Goal: Answer question/provide support: Share knowledge or assist other users

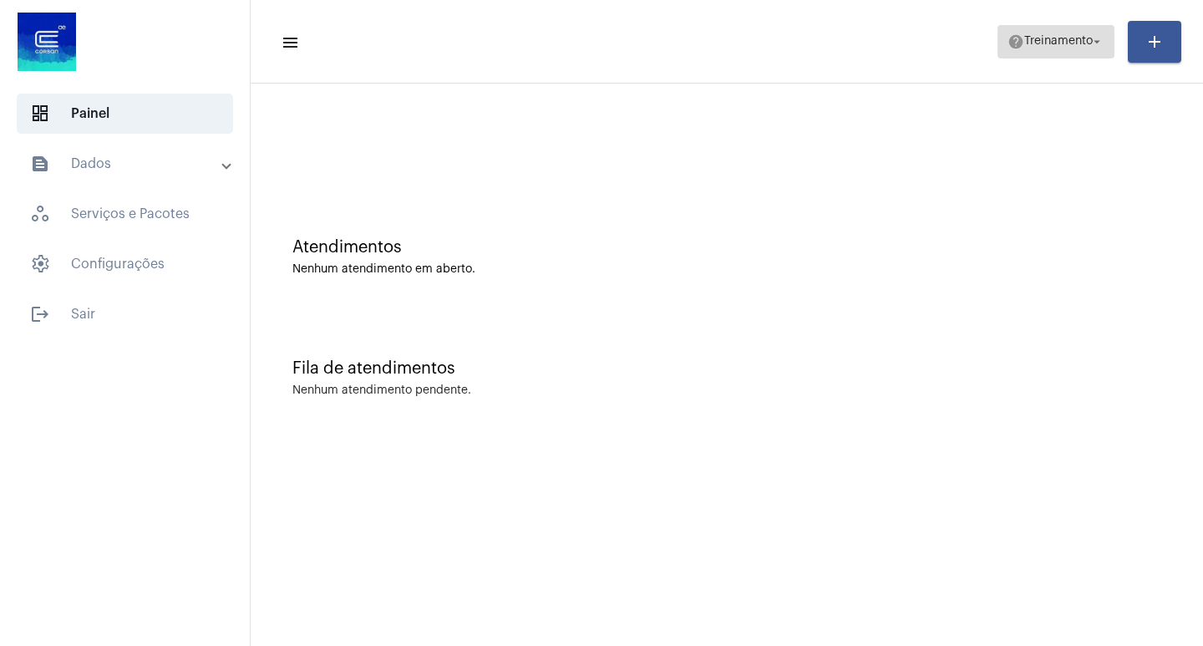
click at [1092, 38] on mat-icon "arrow_drop_down" at bounding box center [1096, 41] width 15 height 15
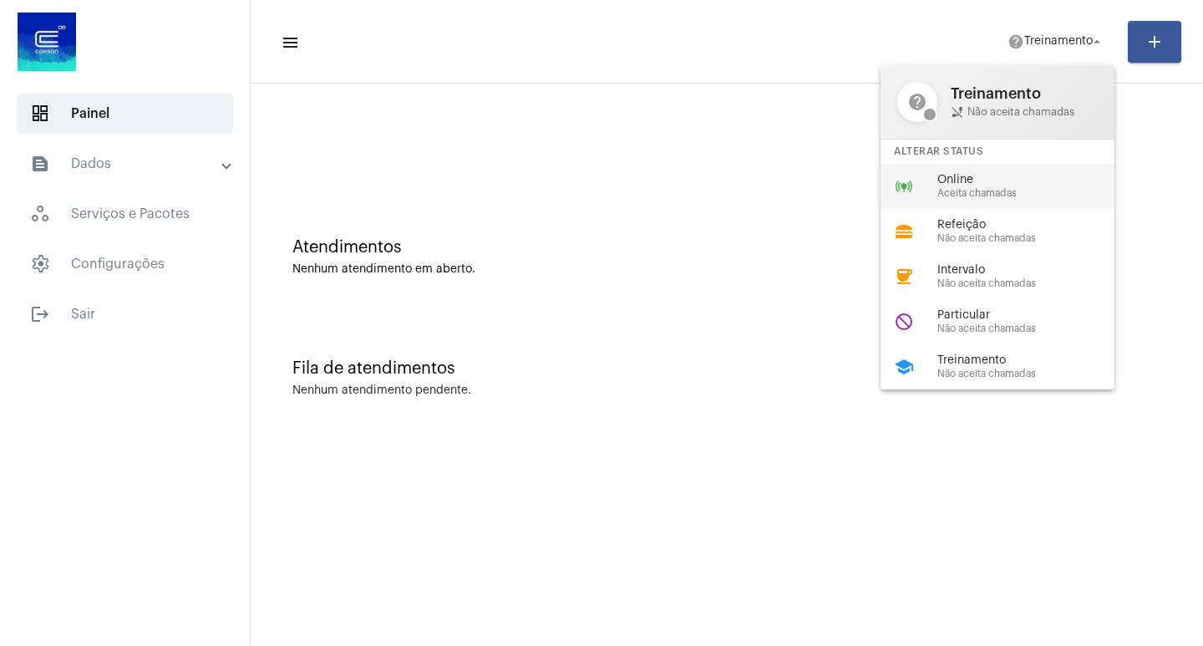
click at [959, 190] on span "Aceita chamadas" at bounding box center [1032, 193] width 190 height 11
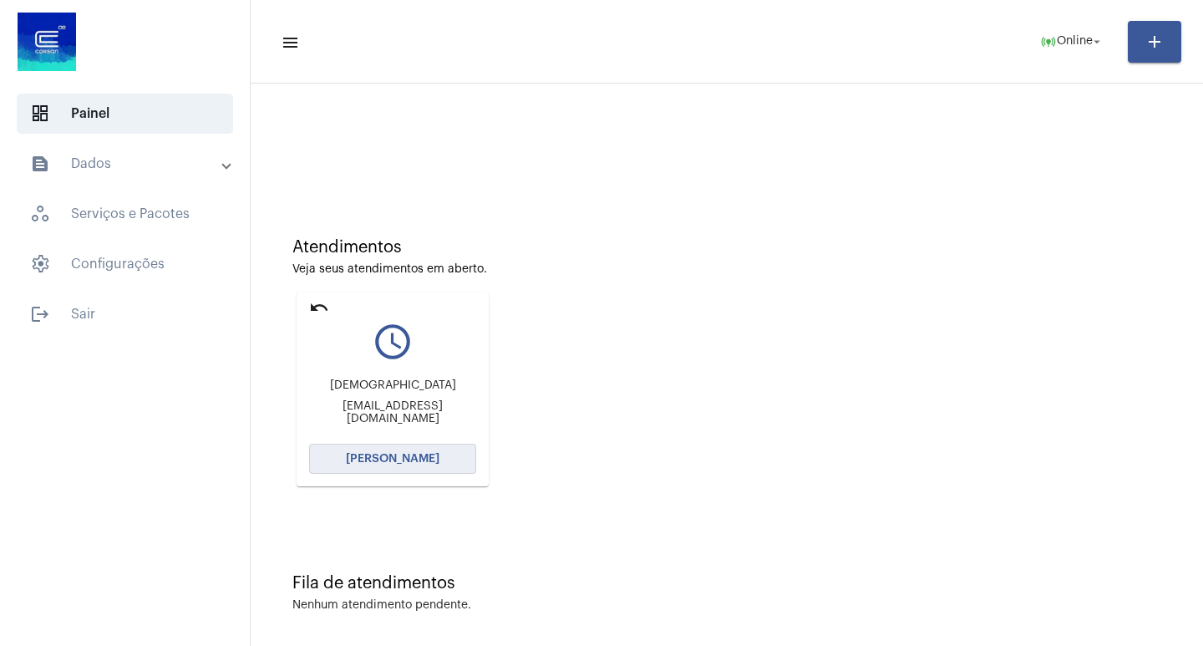
click at [368, 455] on span "[PERSON_NAME]" at bounding box center [393, 459] width 94 height 12
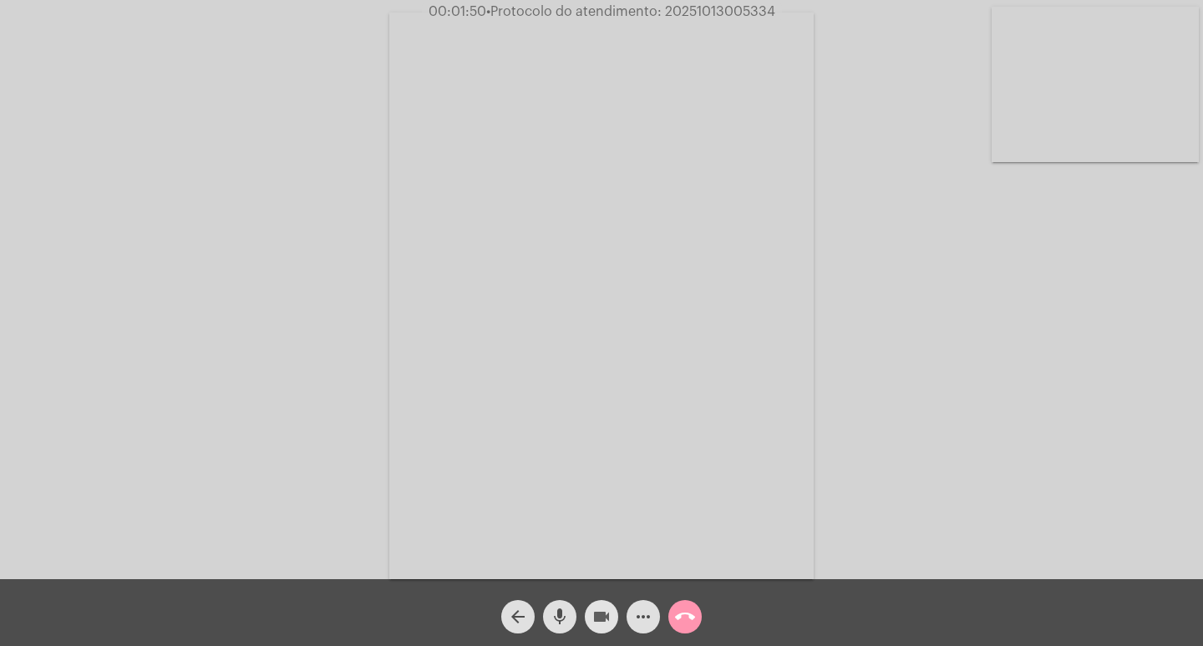
click at [597, 610] on mat-icon "videocam" at bounding box center [601, 616] width 20 height 20
click at [560, 606] on mat-icon "mic" at bounding box center [560, 616] width 20 height 20
click at [594, 615] on mat-icon "videocam_off" at bounding box center [601, 616] width 20 height 20
click at [556, 615] on mat-icon "mic_off" at bounding box center [560, 616] width 20 height 20
click at [594, 615] on mat-icon "videocam" at bounding box center [601, 616] width 20 height 20
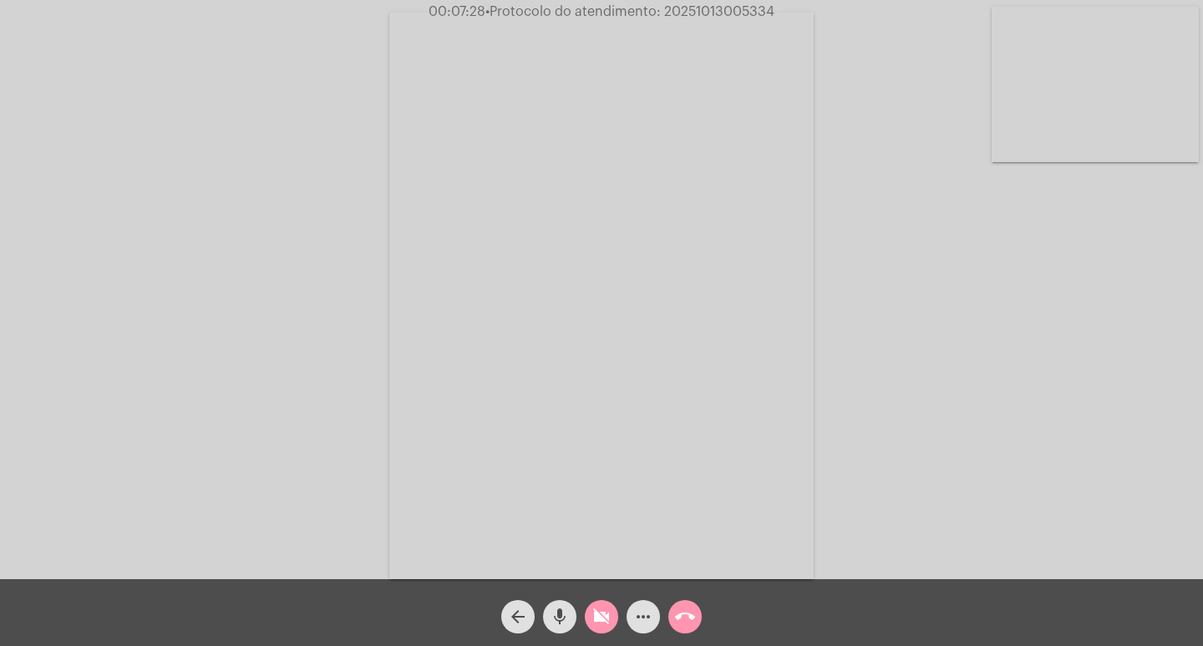
click at [561, 613] on mat-icon "mic" at bounding box center [560, 616] width 20 height 20
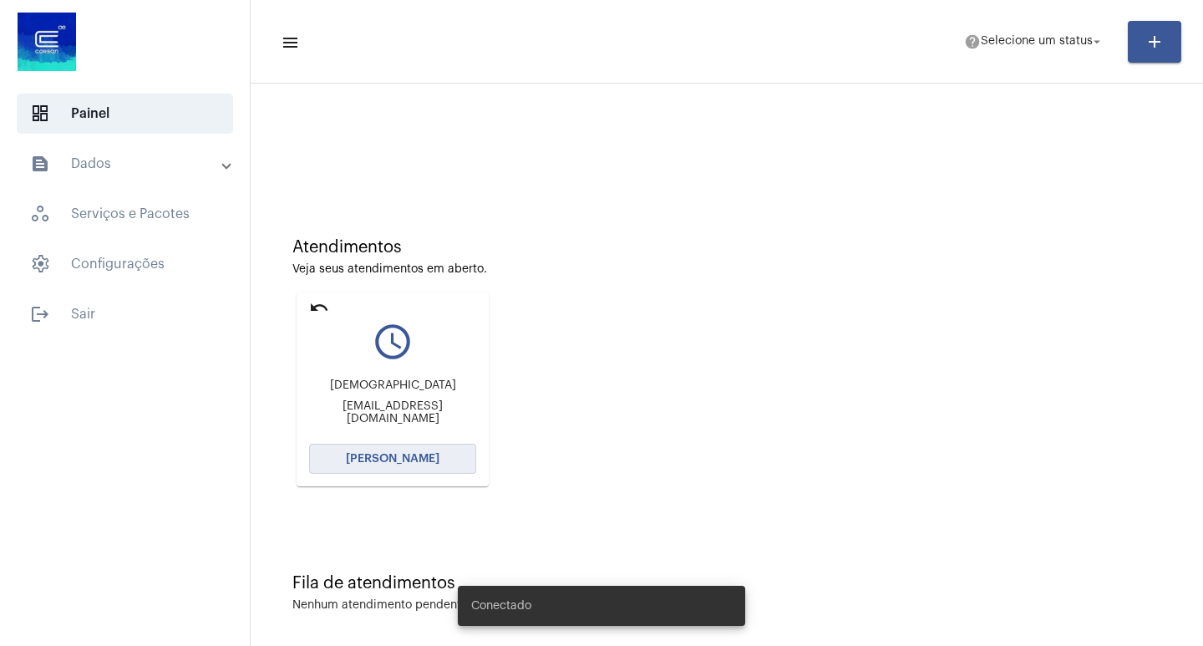
click at [381, 460] on span "[PERSON_NAME]" at bounding box center [393, 459] width 94 height 12
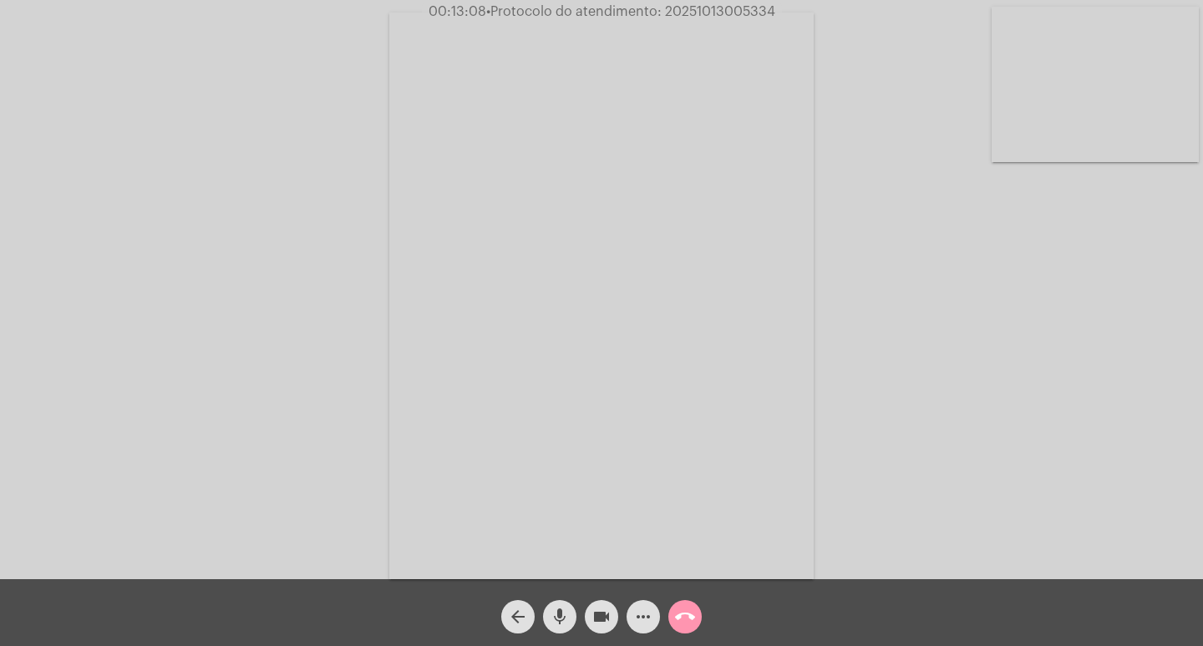
click at [557, 619] on mat-icon "mic" at bounding box center [560, 616] width 20 height 20
click at [595, 610] on mat-icon "videocam" at bounding box center [601, 616] width 20 height 20
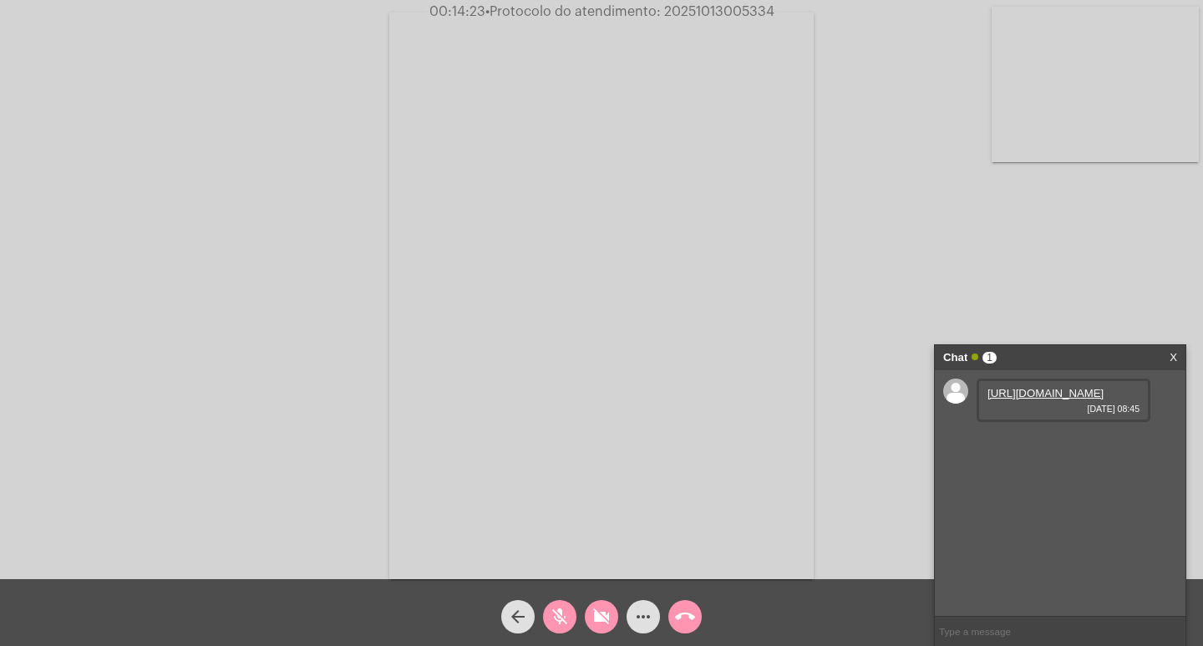
click at [559, 612] on mat-icon "mic_off" at bounding box center [560, 616] width 20 height 20
click at [1019, 399] on link "https://neft-transfer-bucket.s3.amazonaws.com/temp-6a12a1eb-112e-af6d-b699-8eb9…" at bounding box center [1045, 393] width 116 height 13
click at [602, 617] on mat-icon "videocam_off" at bounding box center [601, 616] width 20 height 20
click at [597, 614] on mat-icon "videocam" at bounding box center [601, 616] width 20 height 20
click at [557, 611] on mat-icon "mic" at bounding box center [560, 616] width 20 height 20
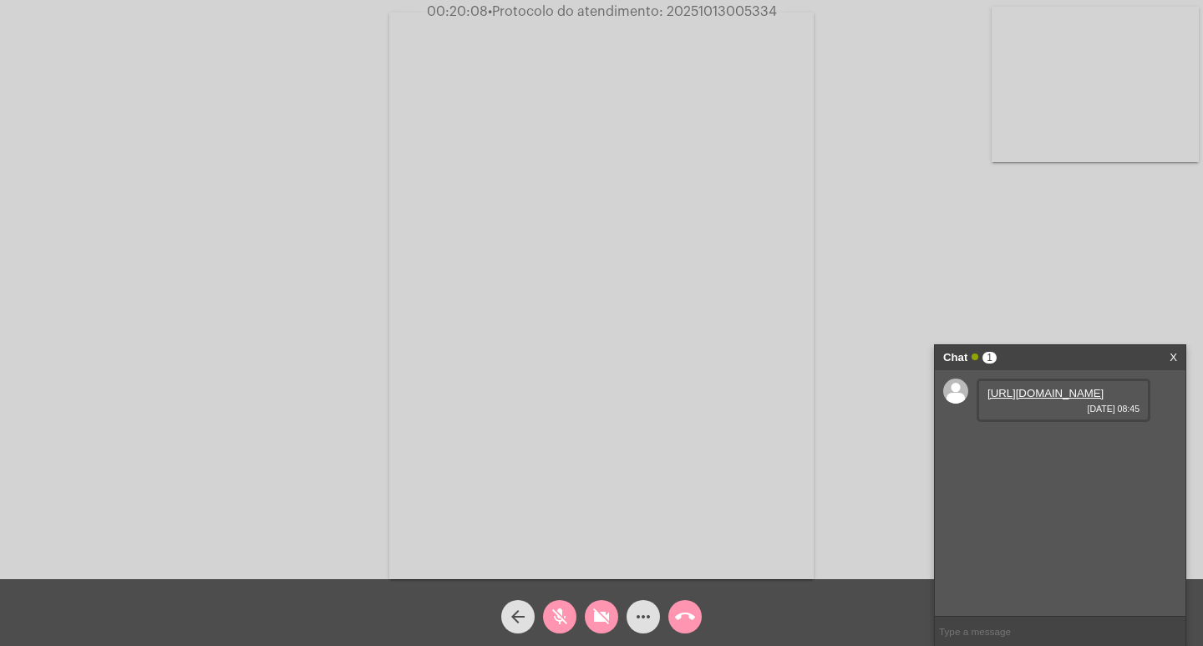
click at [554, 616] on mat-icon "mic_off" at bounding box center [560, 616] width 20 height 20
click at [556, 617] on mat-icon "mic" at bounding box center [560, 616] width 20 height 20
click at [1057, 447] on link "https://neft-transfer-bucket.s3.amazonaws.com/temp-42dca340-1a0a-1712-1567-c5e8…" at bounding box center [1045, 440] width 116 height 13
click at [1061, 447] on link "https://neft-transfer-bucket.s3.amazonaws.com/temp-42dca340-1a0a-1712-1567-c5e8…" at bounding box center [1045, 440] width 116 height 13
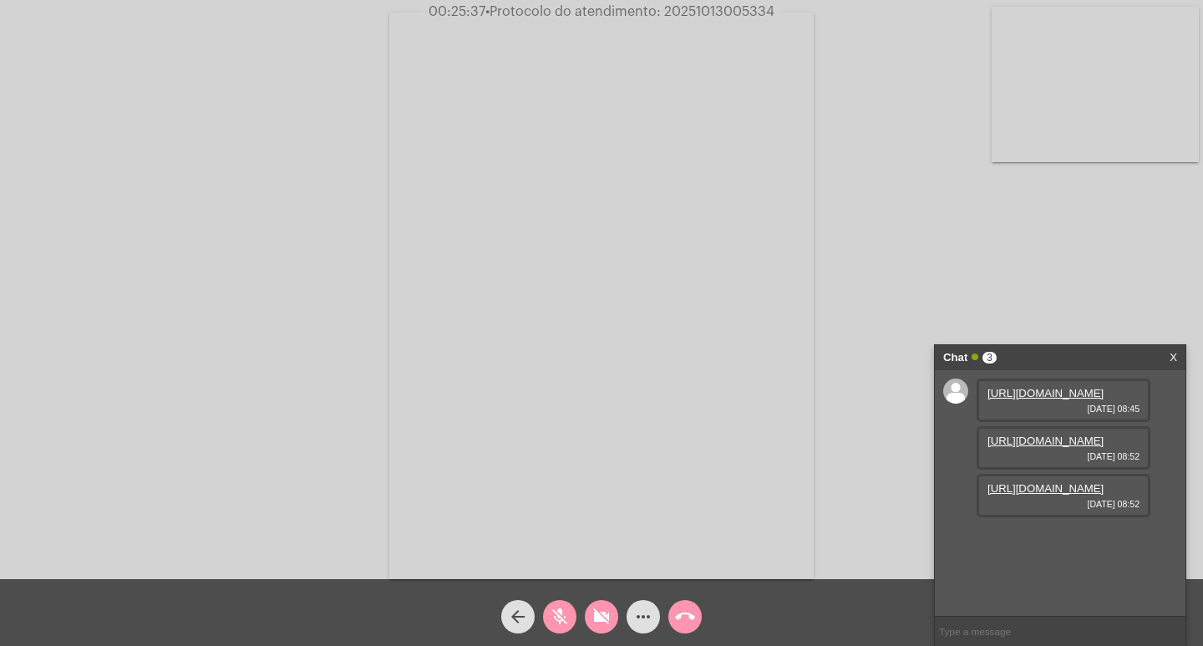
click at [1065, 494] on link "https://neft-transfer-bucket.s3.amazonaws.com/temp-e77fed23-4b86-8811-1081-cebc…" at bounding box center [1045, 488] width 116 height 13
click at [1057, 494] on link "https://neft-transfer-bucket.s3.amazonaws.com/temp-e77fed23-4b86-8811-1081-cebc…" at bounding box center [1045, 488] width 116 height 13
click at [566, 616] on mat-icon "mic_off" at bounding box center [560, 616] width 20 height 20
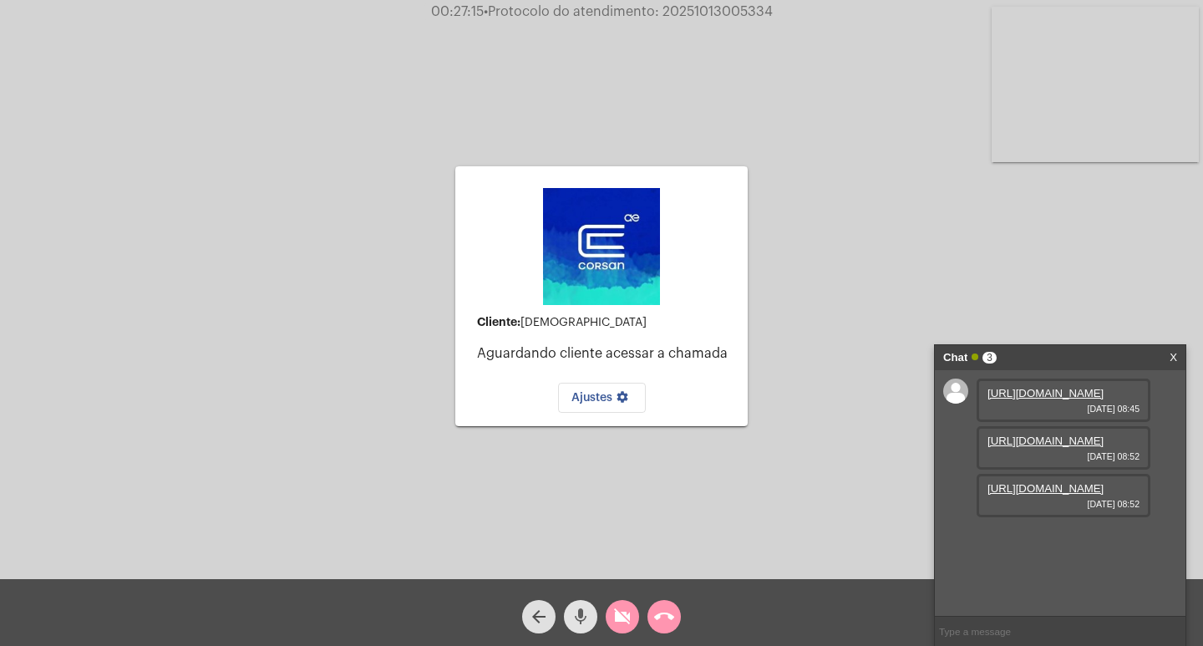
click at [585, 618] on mat-icon "mic" at bounding box center [580, 616] width 20 height 20
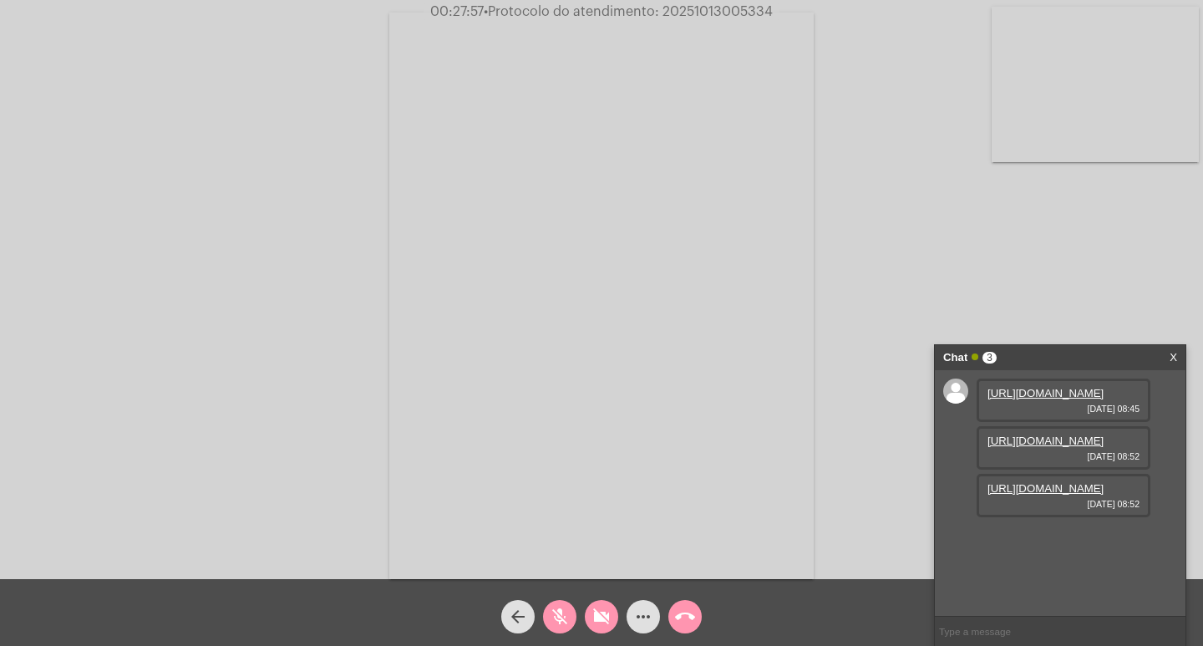
click at [562, 618] on mat-icon "mic_off" at bounding box center [560, 616] width 20 height 20
click at [560, 616] on mat-icon "mic" at bounding box center [560, 616] width 20 height 20
click at [565, 611] on mat-icon "mic_off" at bounding box center [560, 616] width 20 height 20
click at [518, 609] on mat-icon "arrow_back" at bounding box center [518, 616] width 20 height 20
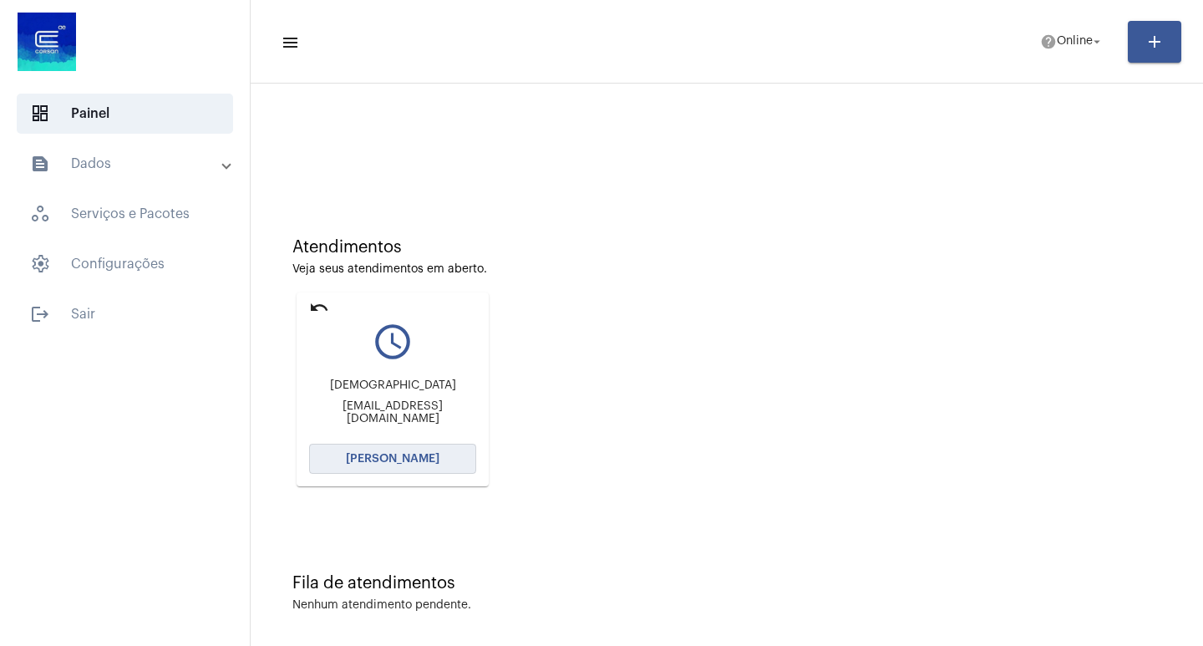
click at [391, 452] on button "[PERSON_NAME]" at bounding box center [392, 458] width 167 height 30
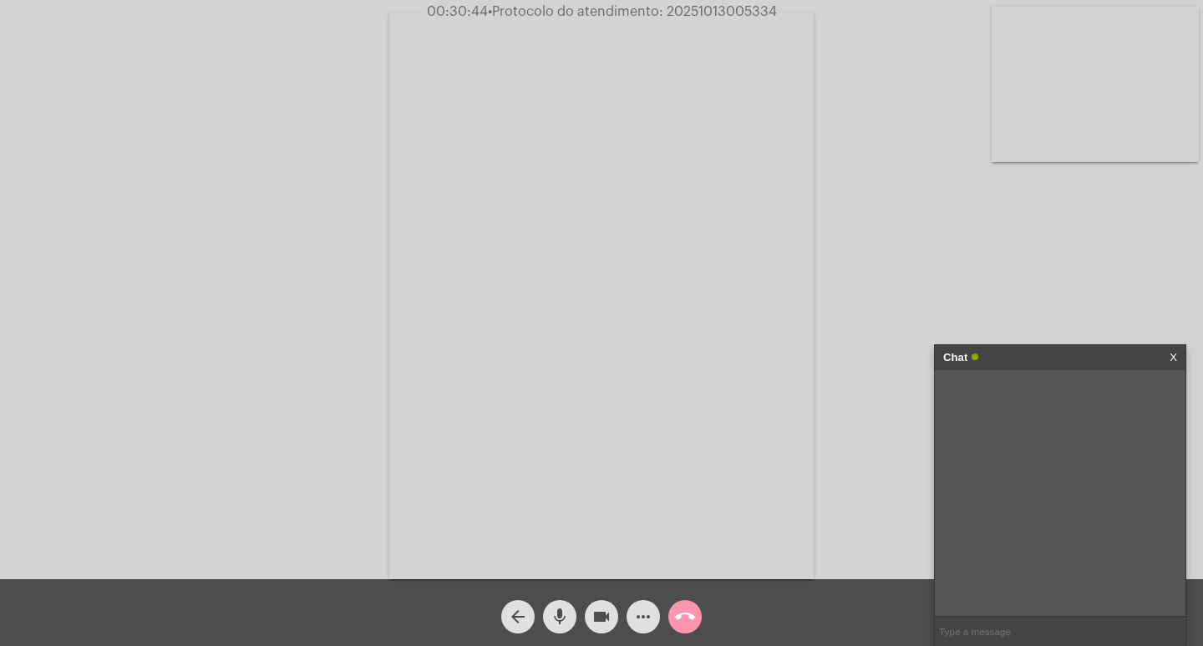
click at [602, 606] on span "videocam" at bounding box center [601, 616] width 20 height 33
click at [562, 611] on mat-icon "mic" at bounding box center [560, 616] width 20 height 20
click at [556, 612] on mat-icon "mic_off" at bounding box center [560, 616] width 20 height 20
click at [604, 616] on mat-icon "videocam_off" at bounding box center [601, 616] width 20 height 20
click at [1028, 399] on link "https://neft-transfer-bucket.s3.amazonaws.com/temp-2e9f5259-53d0-fb34-1f23-0422…" at bounding box center [1045, 393] width 116 height 13
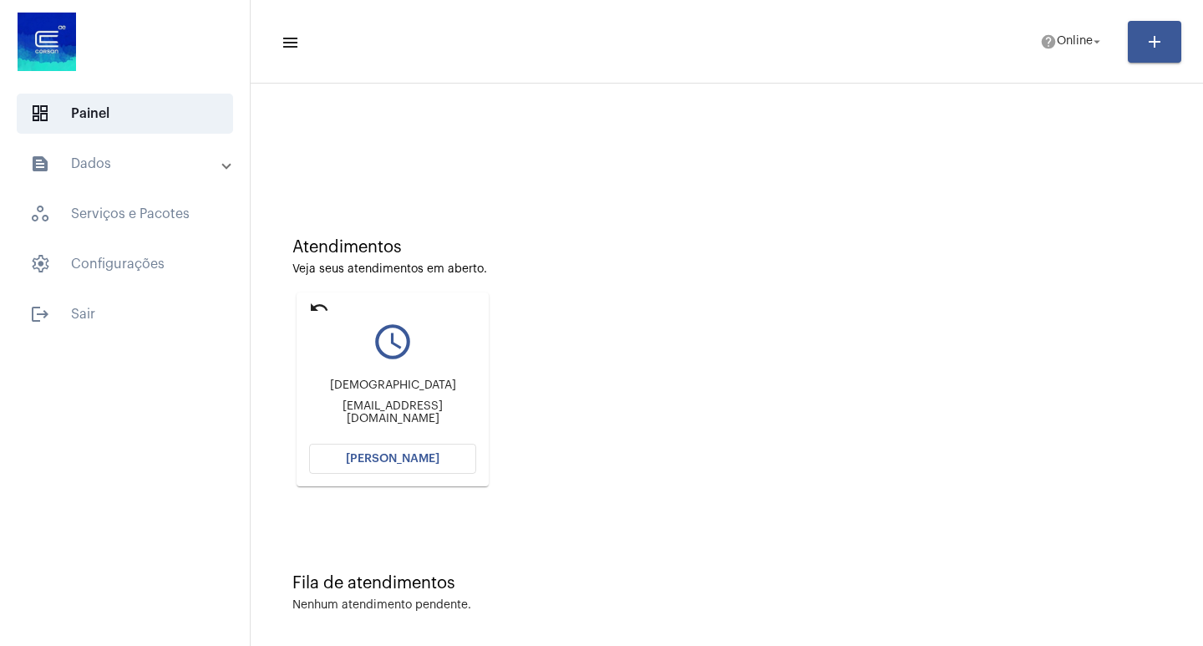
click at [387, 456] on span "[PERSON_NAME]" at bounding box center [393, 459] width 94 height 12
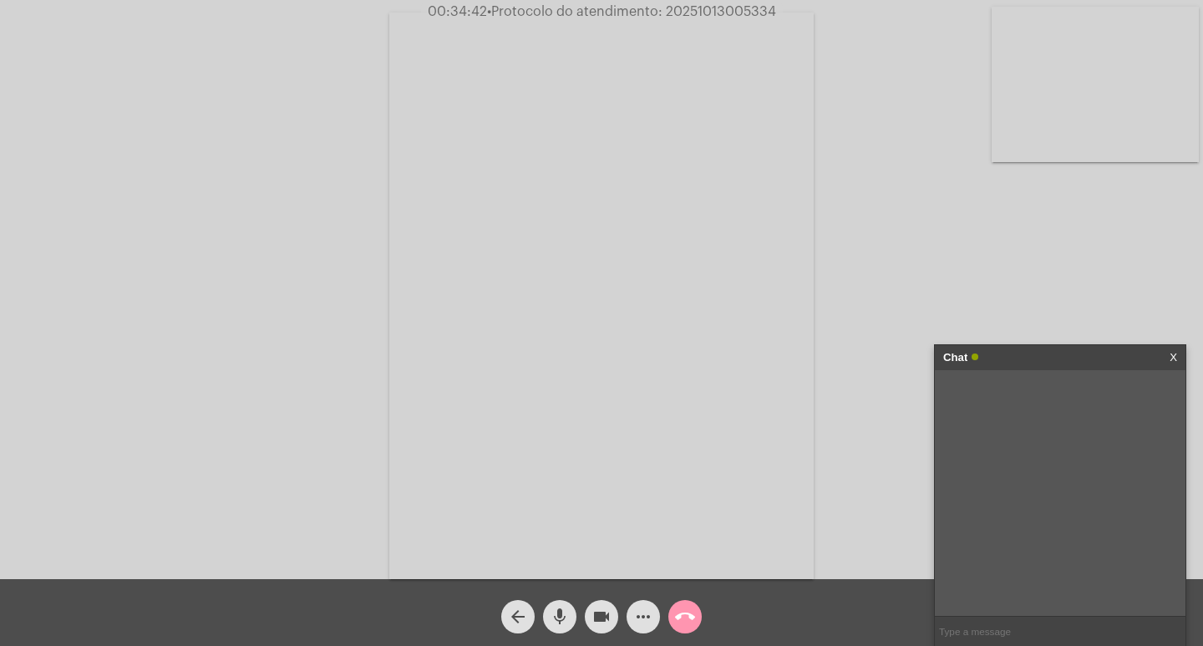
click at [565, 611] on mat-icon "mic" at bounding box center [560, 616] width 20 height 20
click at [598, 611] on mat-icon "videocam" at bounding box center [601, 616] width 20 height 20
click at [562, 611] on mat-icon "mic_off" at bounding box center [560, 616] width 20 height 20
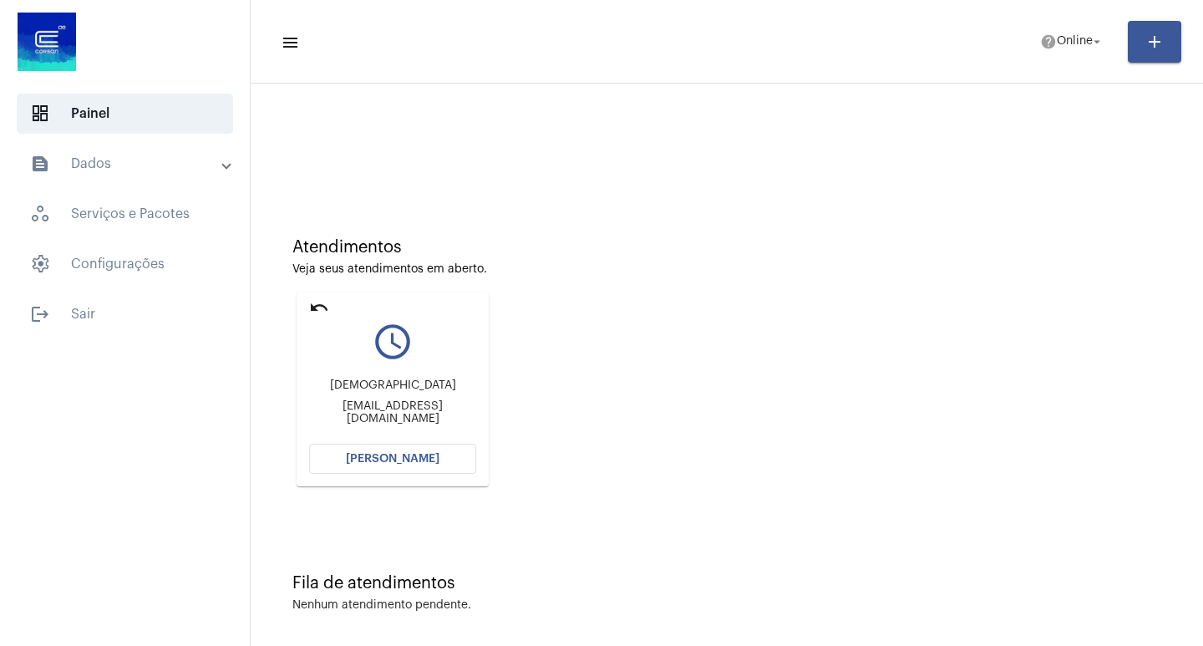
click at [404, 454] on span "[PERSON_NAME]" at bounding box center [393, 459] width 94 height 12
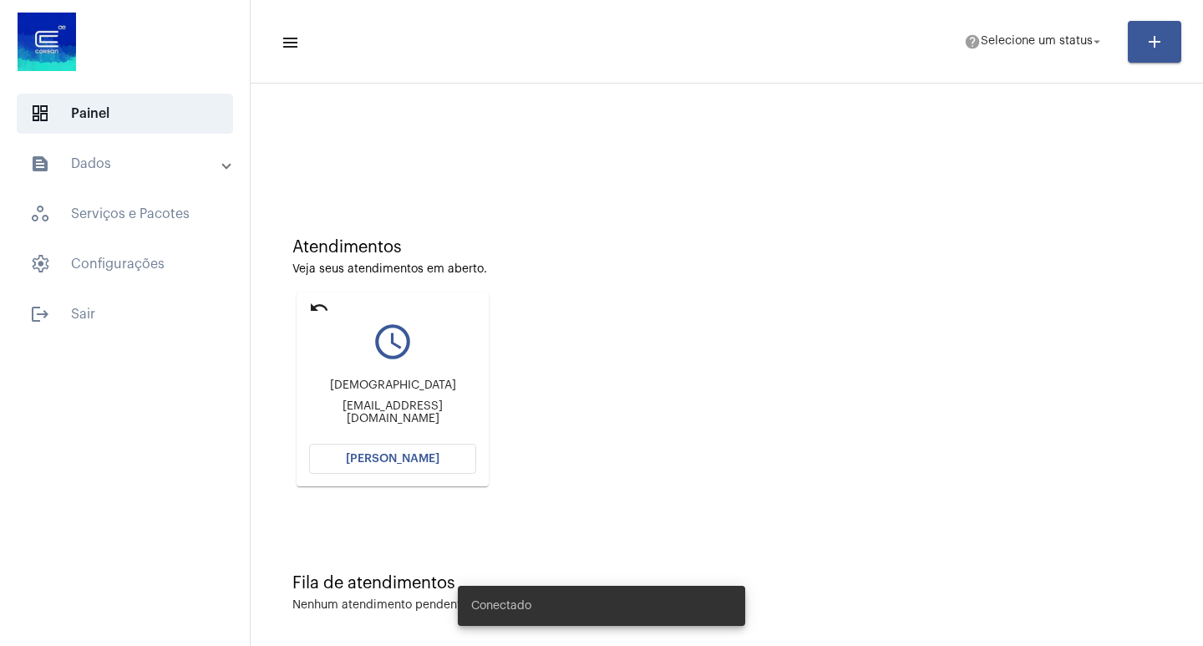
click at [394, 453] on span "[PERSON_NAME]" at bounding box center [393, 459] width 94 height 12
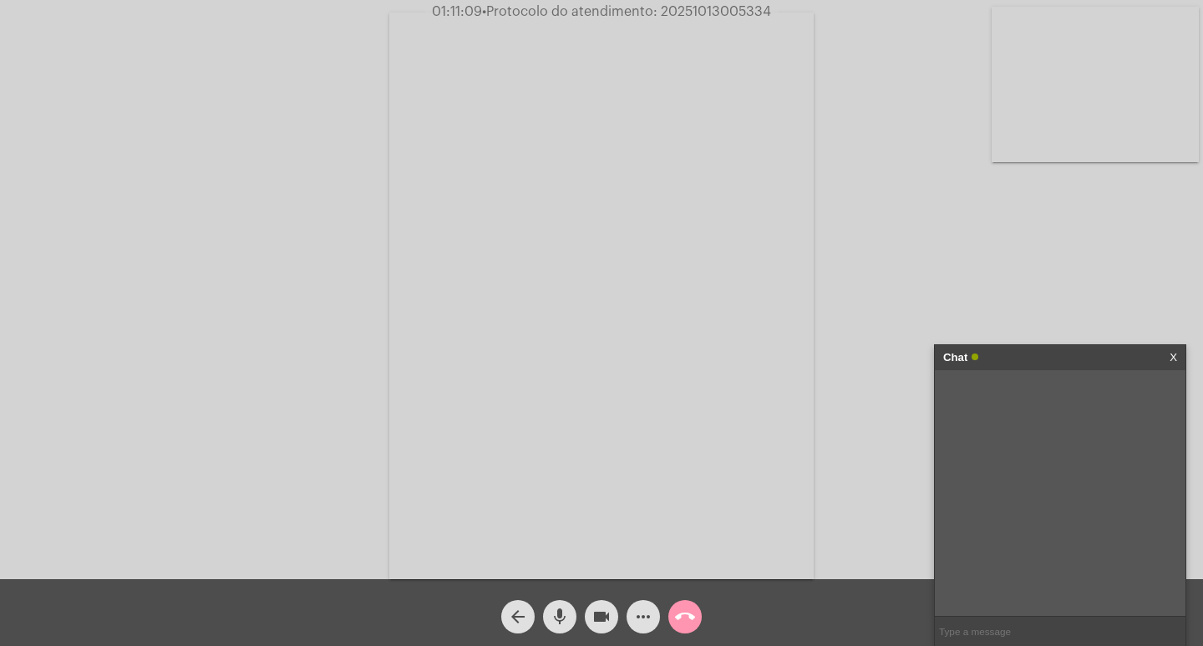
click at [1021, 631] on input "text" at bounding box center [1060, 630] width 251 height 29
click at [991, 636] on input "text" at bounding box center [1060, 630] width 251 height 29
type input "11/03/2014 R$ 703,36"
type input "11/04/2014 2.406,53"
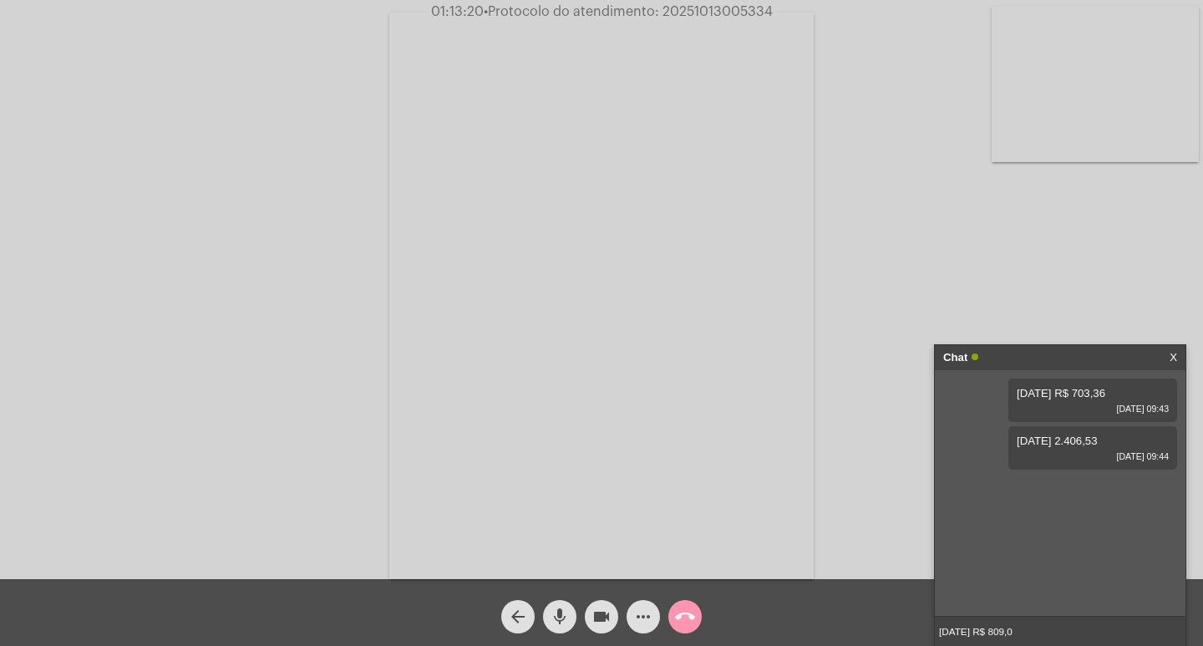
type input "11/05/2014 R$ 809,03"
type input "11/07/2014 R$ 65,32"
click at [602, 608] on mat-icon "videocam" at bounding box center [601, 616] width 20 height 20
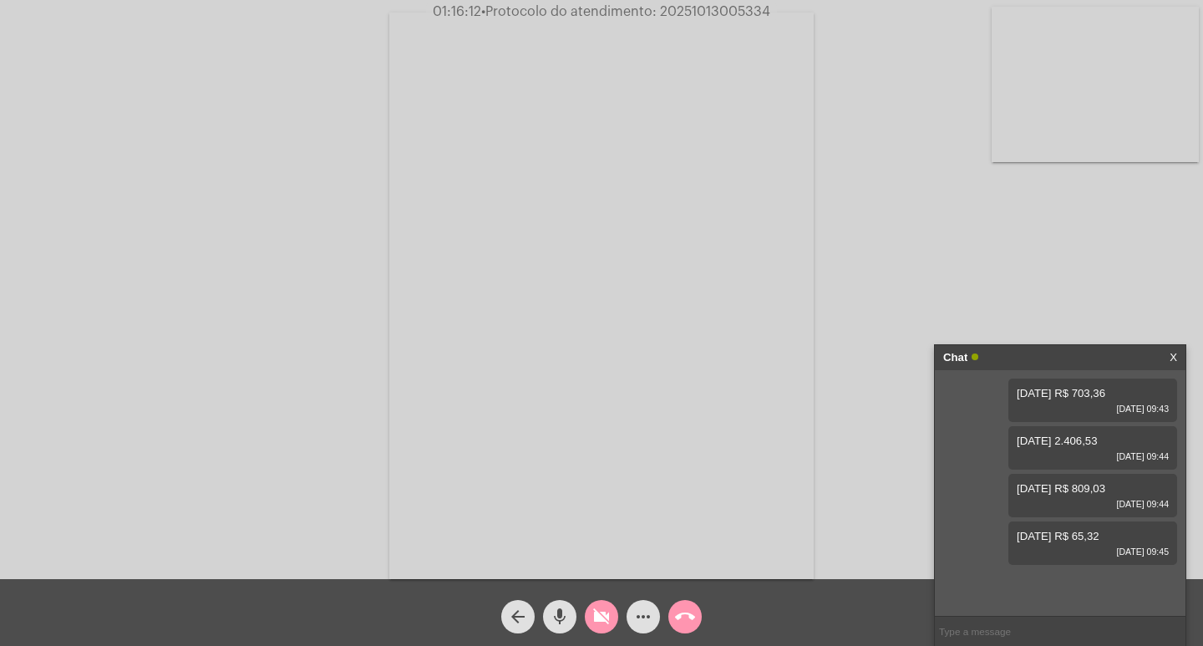
click at [558, 617] on mat-icon "mic" at bounding box center [560, 616] width 20 height 20
click at [688, 612] on mat-icon "call_end" at bounding box center [685, 616] width 20 height 20
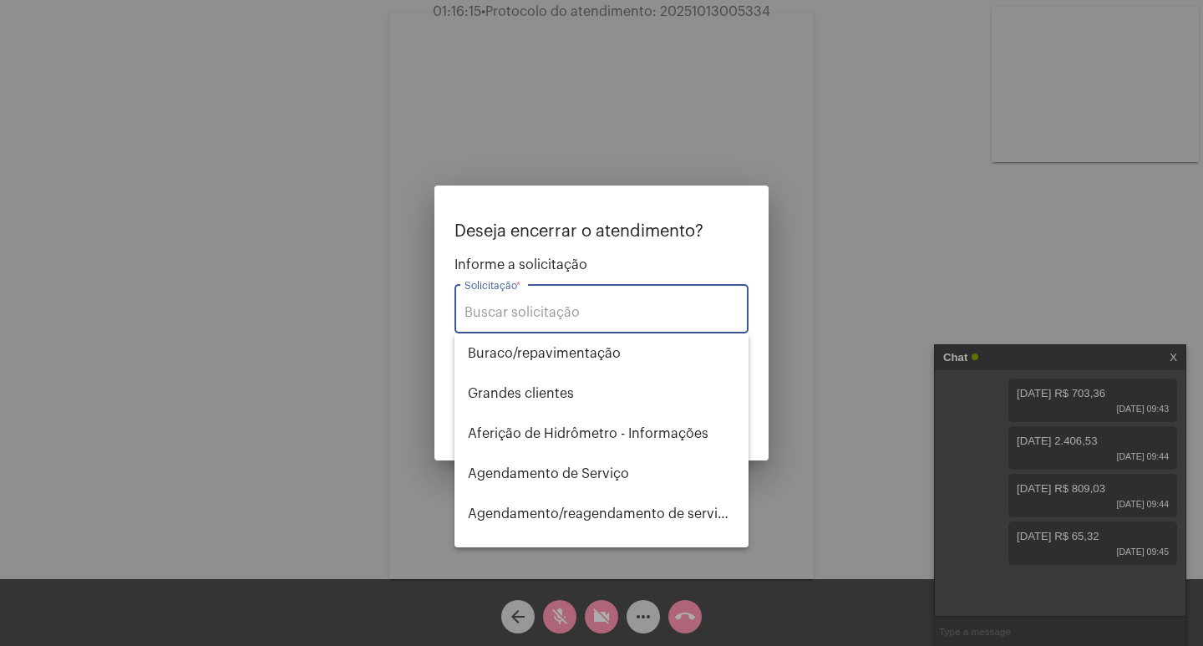
click at [550, 322] on div "Solicitação *" at bounding box center [601, 307] width 274 height 53
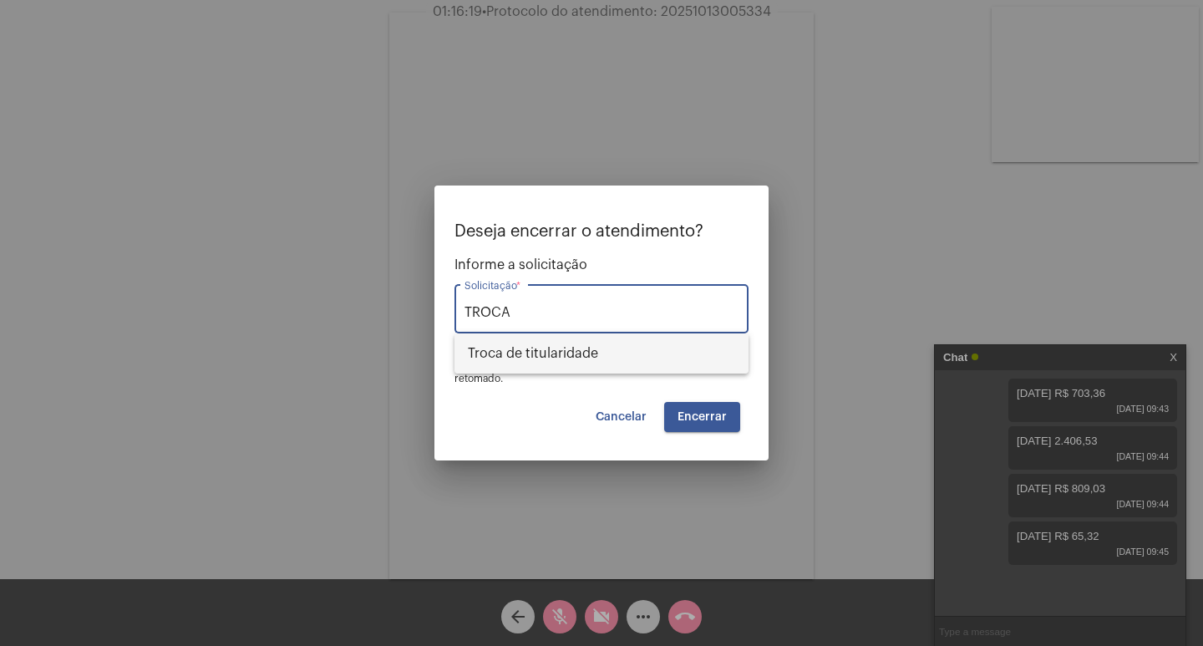
click at [530, 365] on span "Troca de titularidade" at bounding box center [601, 353] width 267 height 40
type input "Troca de titularidade"
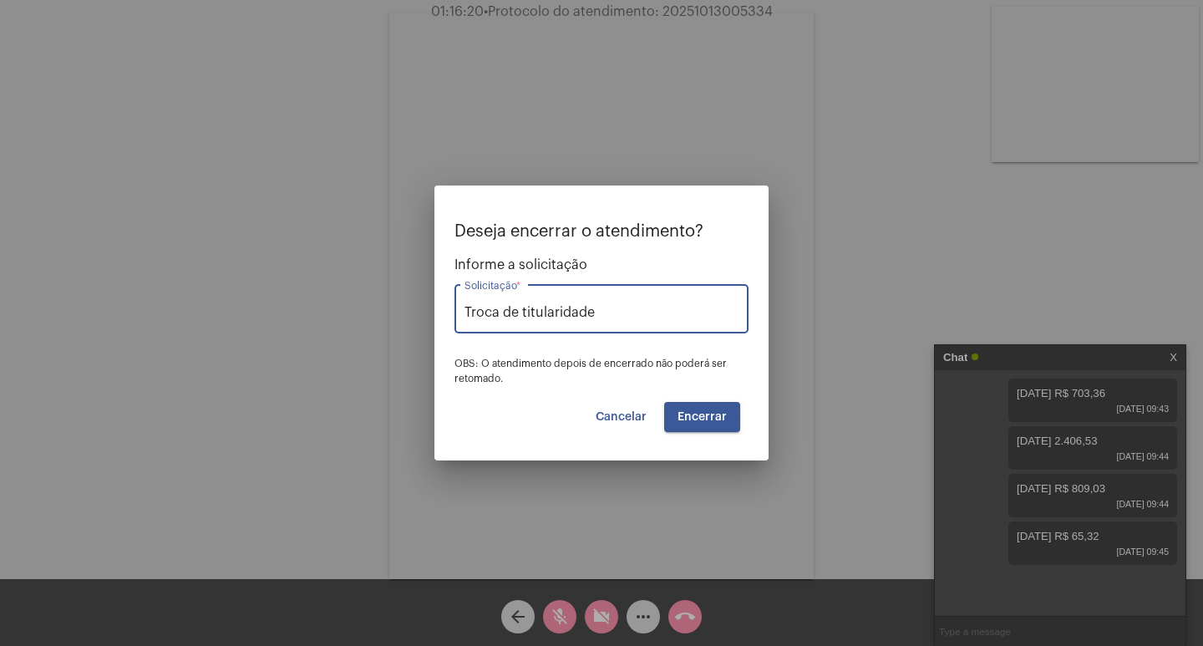
click at [687, 415] on span "Encerrar" at bounding box center [701, 417] width 49 height 12
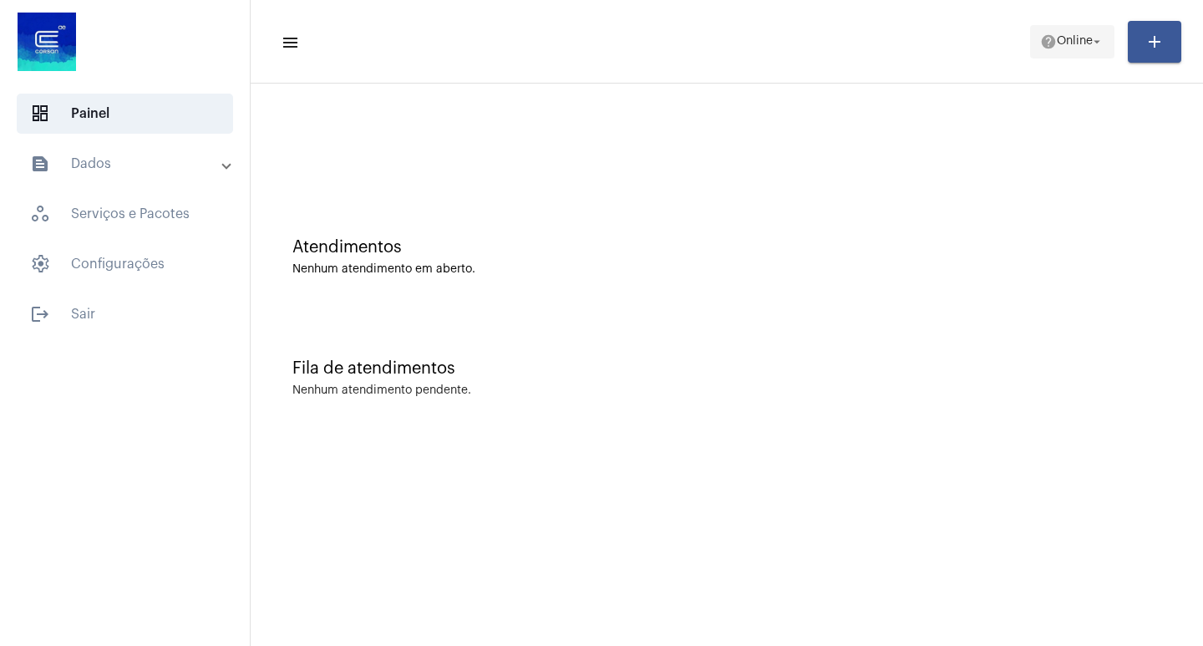
click at [1100, 40] on mat-icon "arrow_drop_down" at bounding box center [1096, 41] width 15 height 15
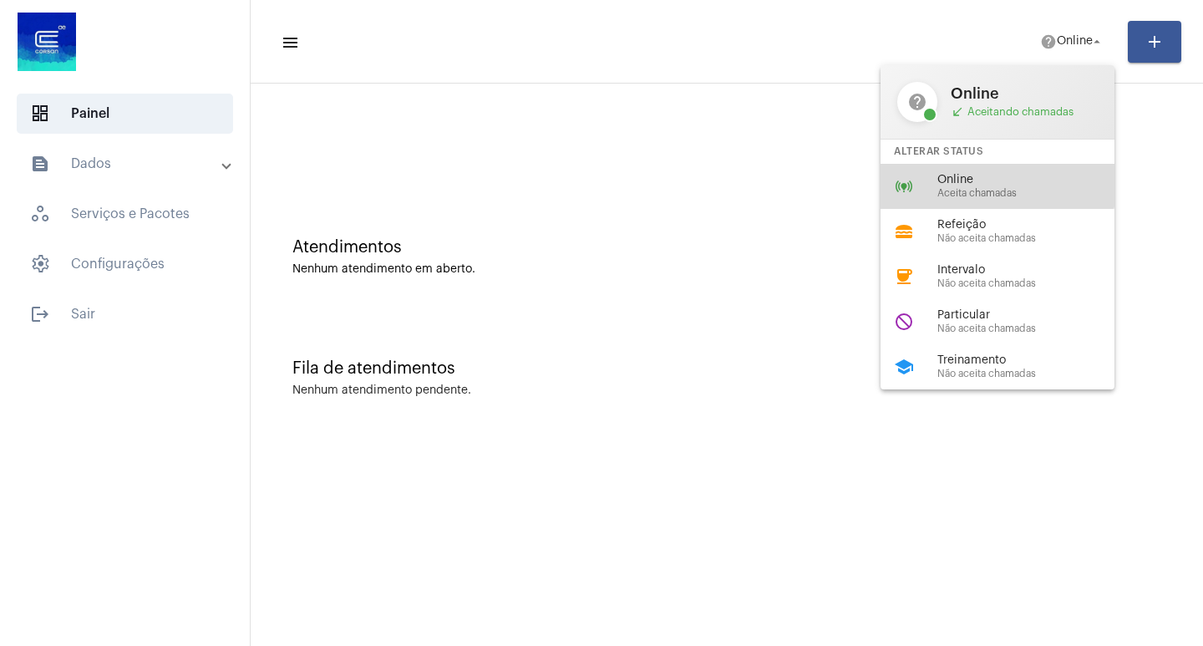
click at [995, 175] on span "Online" at bounding box center [1032, 180] width 190 height 13
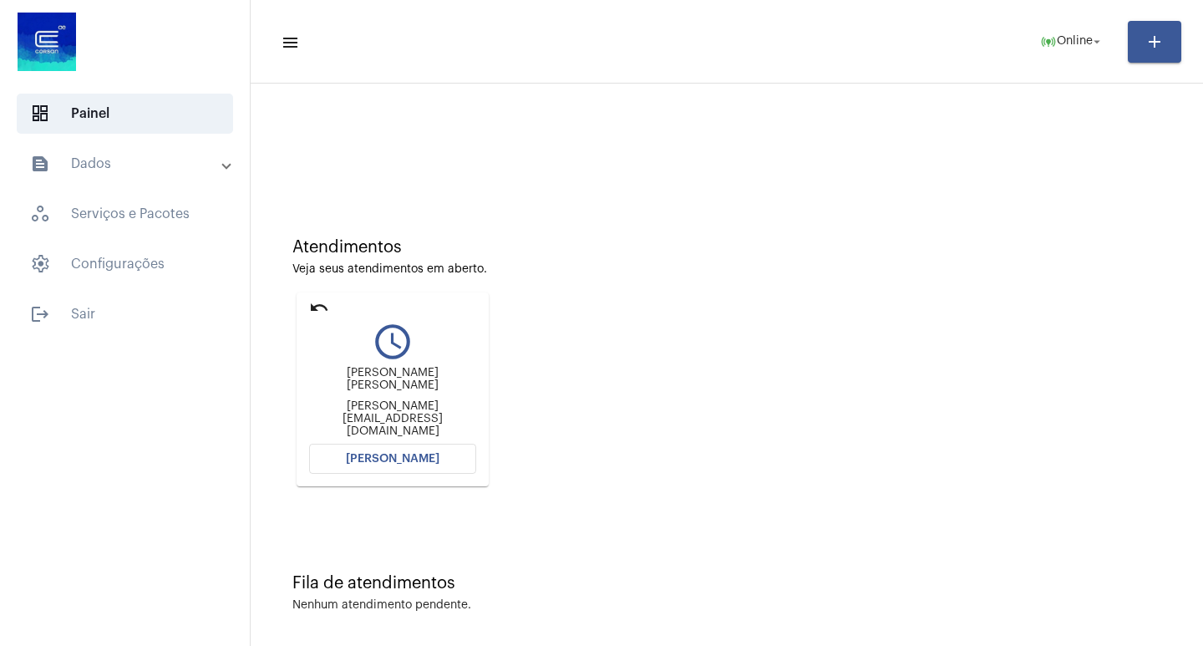
click at [376, 443] on mat-card "undo query_builder Ana carolina silva da silva Leandrodegasgrill@com.br Abrir C…" at bounding box center [392, 389] width 192 height 194
click at [369, 453] on span "[PERSON_NAME]" at bounding box center [393, 459] width 94 height 12
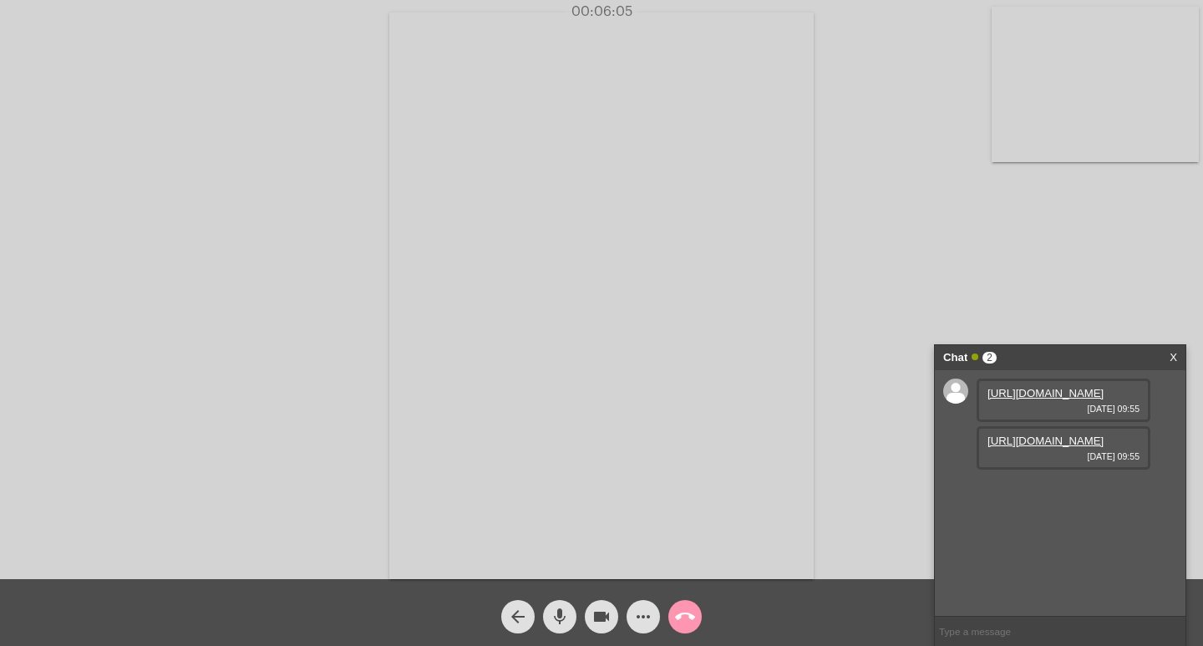
click at [875, 420] on div "Acessando Câmera e Microfone..." at bounding box center [601, 293] width 1199 height 579
click at [1016, 399] on link "https://neft-transfer-bucket.s3.amazonaws.com/temp-eacbf5c4-5bcb-732f-43e0-ef42…" at bounding box center [1045, 393] width 116 height 13
click at [1015, 447] on link "https://neft-transfer-bucket.s3.amazonaws.com/temp-eb5d4b6b-518c-c40e-d44d-9c55…" at bounding box center [1045, 440] width 116 height 13
click at [514, 611] on mat-icon "arrow_back" at bounding box center [518, 616] width 20 height 20
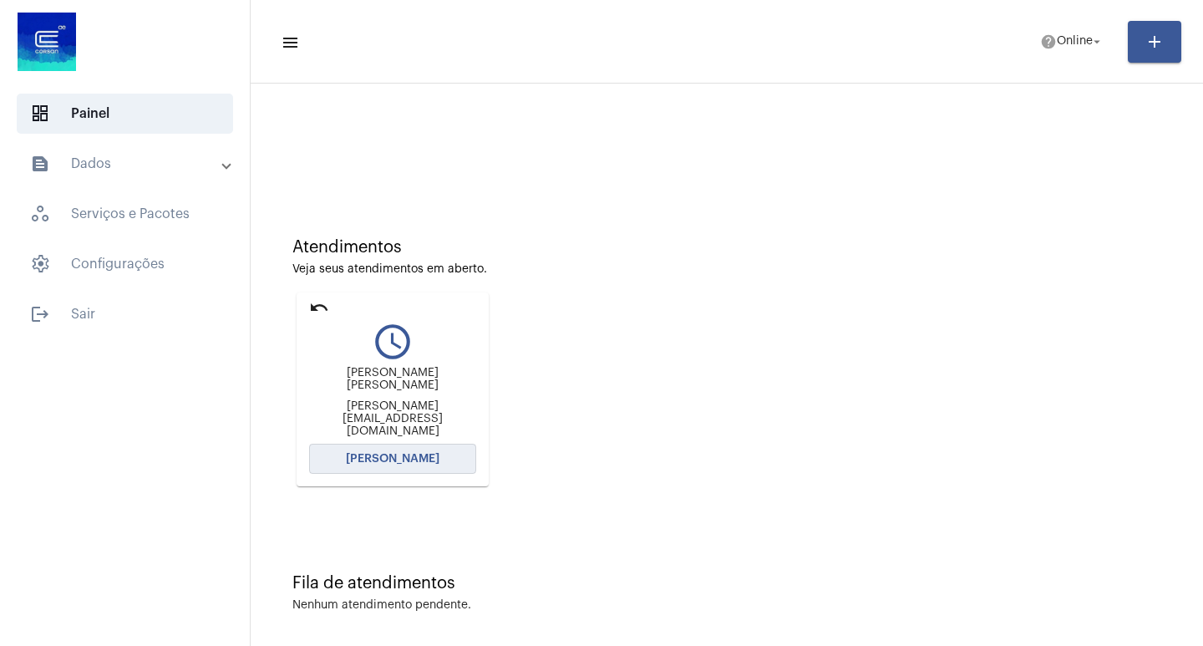
click at [376, 465] on button "[PERSON_NAME]" at bounding box center [392, 458] width 167 height 30
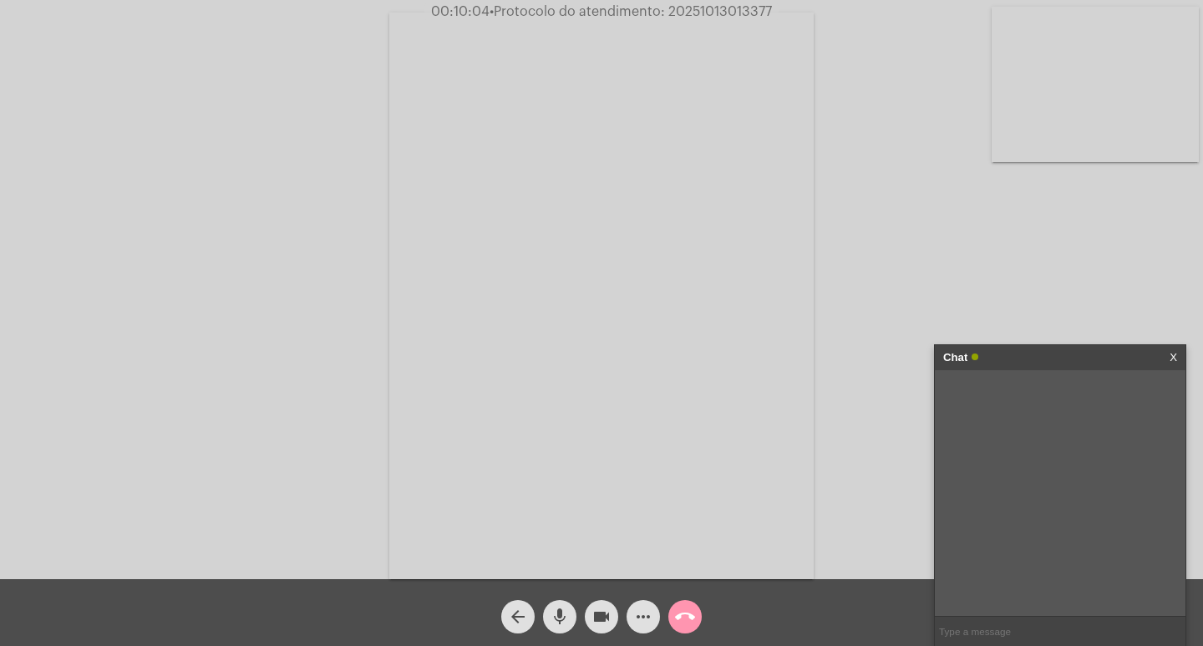
click at [517, 615] on mat-icon "arrow_back" at bounding box center [518, 616] width 20 height 20
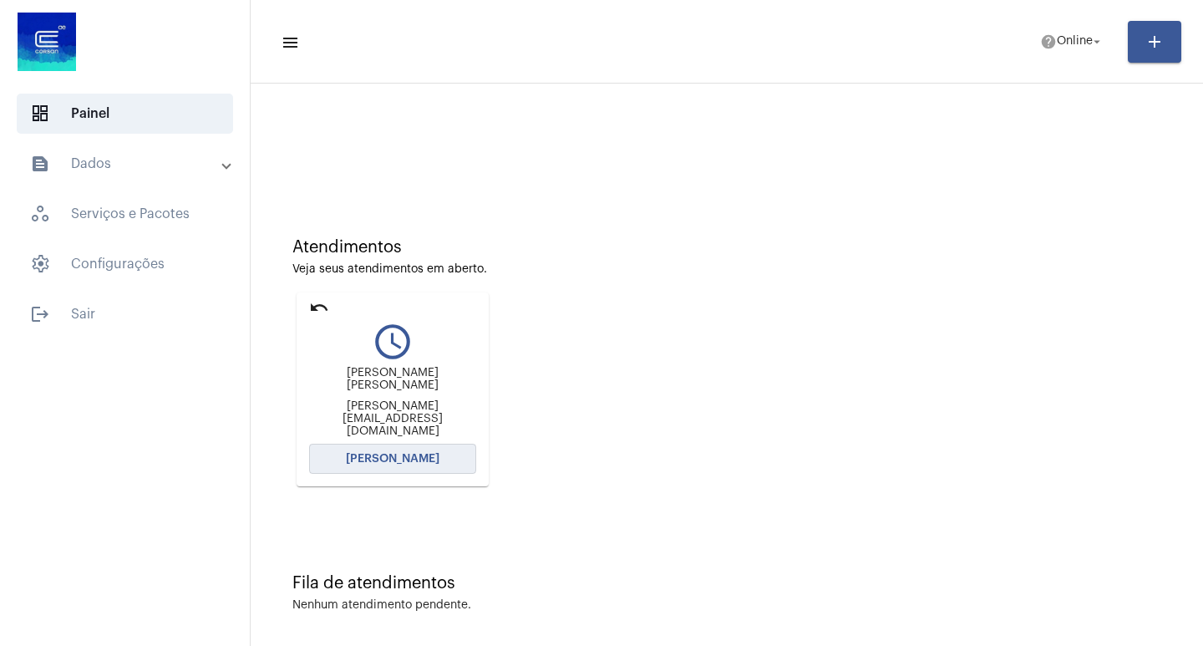
click at [398, 455] on span "[PERSON_NAME]" at bounding box center [393, 459] width 94 height 12
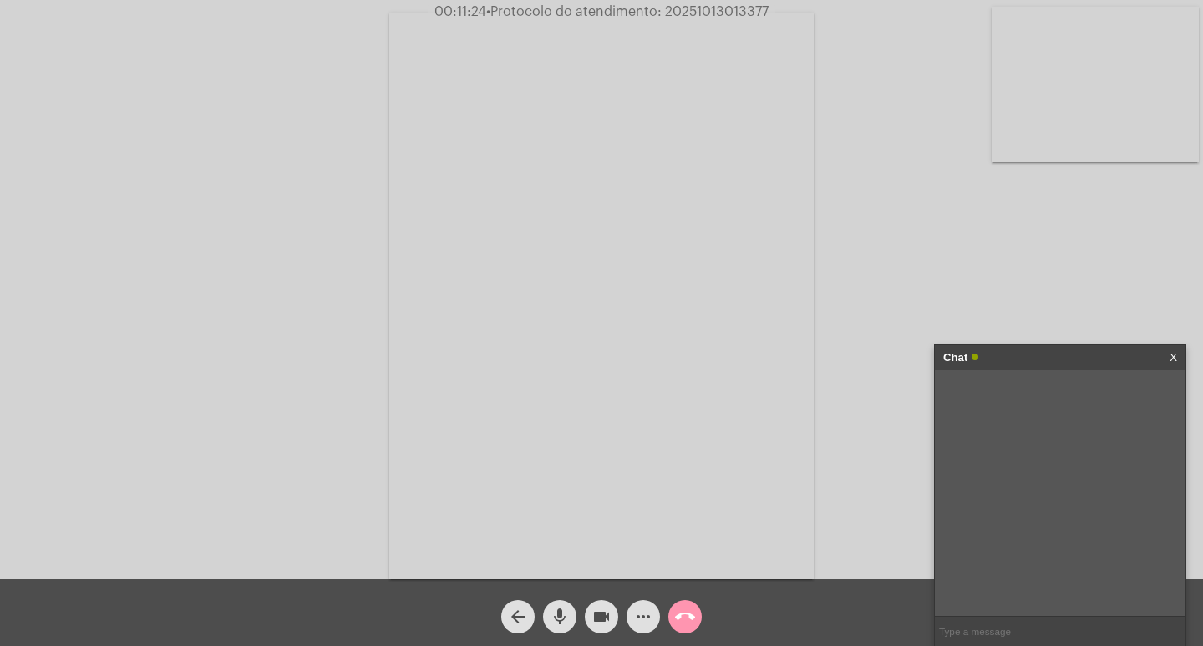
click at [560, 618] on mat-icon "mic" at bounding box center [560, 616] width 20 height 20
click at [516, 611] on mat-icon "arrow_back" at bounding box center [518, 616] width 20 height 20
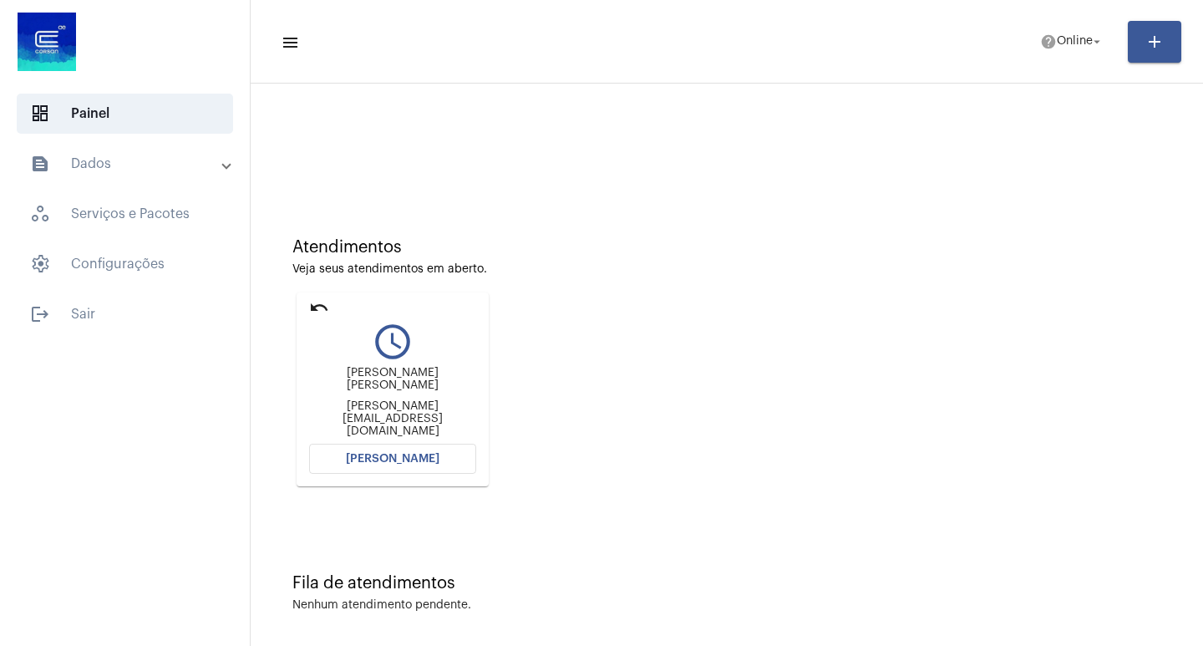
click at [358, 457] on span "[PERSON_NAME]" at bounding box center [393, 459] width 94 height 12
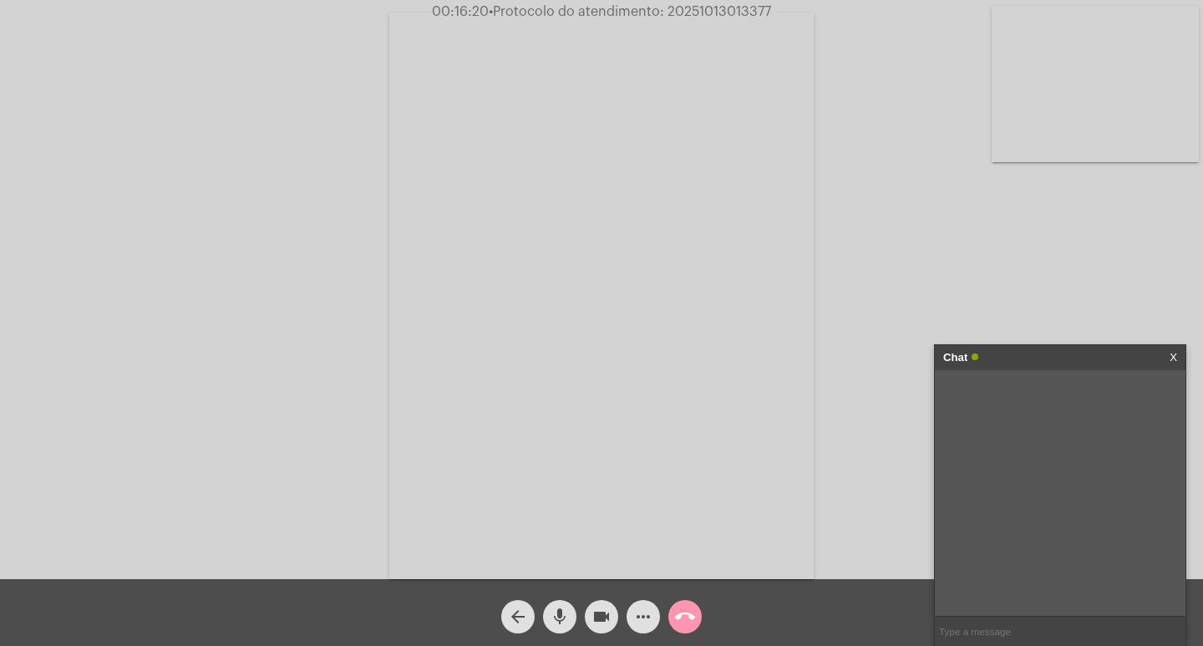
click at [596, 611] on mat-icon "videocam" at bounding box center [601, 616] width 20 height 20
click at [572, 616] on button "mic" at bounding box center [559, 616] width 33 height 33
click at [559, 616] on mat-icon "mic_off" at bounding box center [560, 616] width 20 height 20
click at [558, 616] on mat-icon "mic" at bounding box center [560, 616] width 20 height 20
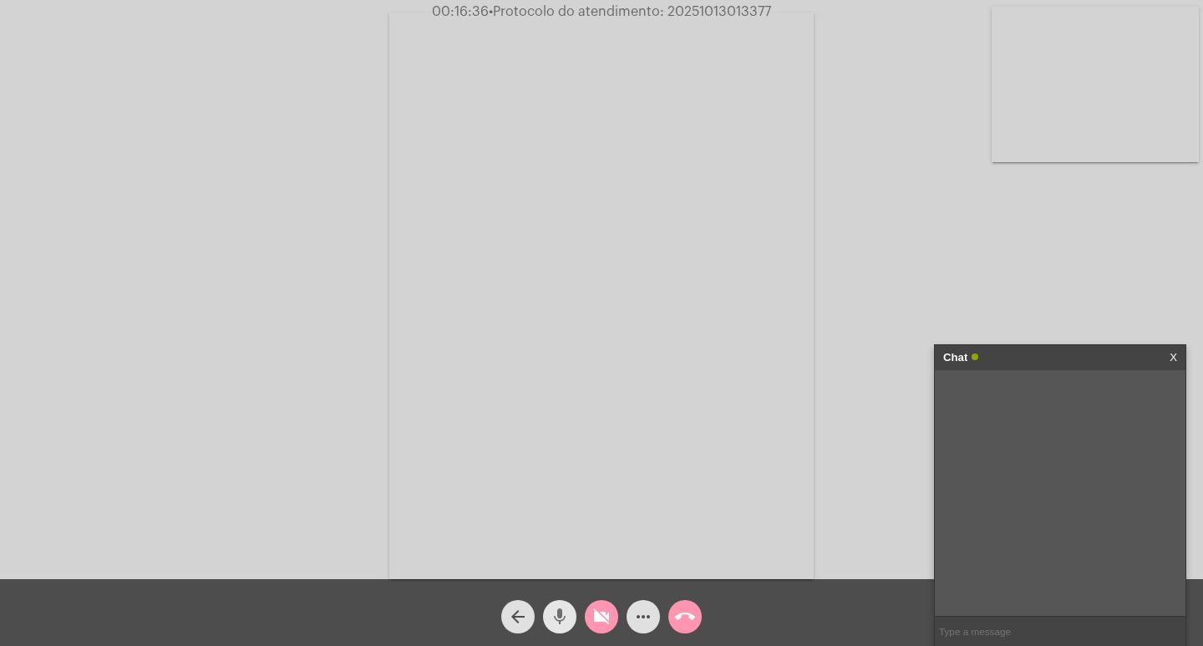
click at [558, 616] on mat-icon "mic" at bounding box center [560, 616] width 20 height 20
click at [570, 612] on button "mic_off" at bounding box center [559, 616] width 33 height 33
click at [598, 611] on mat-icon "videocam_off" at bounding box center [601, 616] width 20 height 20
click at [1192, 6] on div "00:22:23 • Protocolo do atendimento: 20251013013377" at bounding box center [601, 11] width 1203 height 15
drag, startPoint x: 1088, startPoint y: 62, endPoint x: 482, endPoint y: 597, distance: 808.9
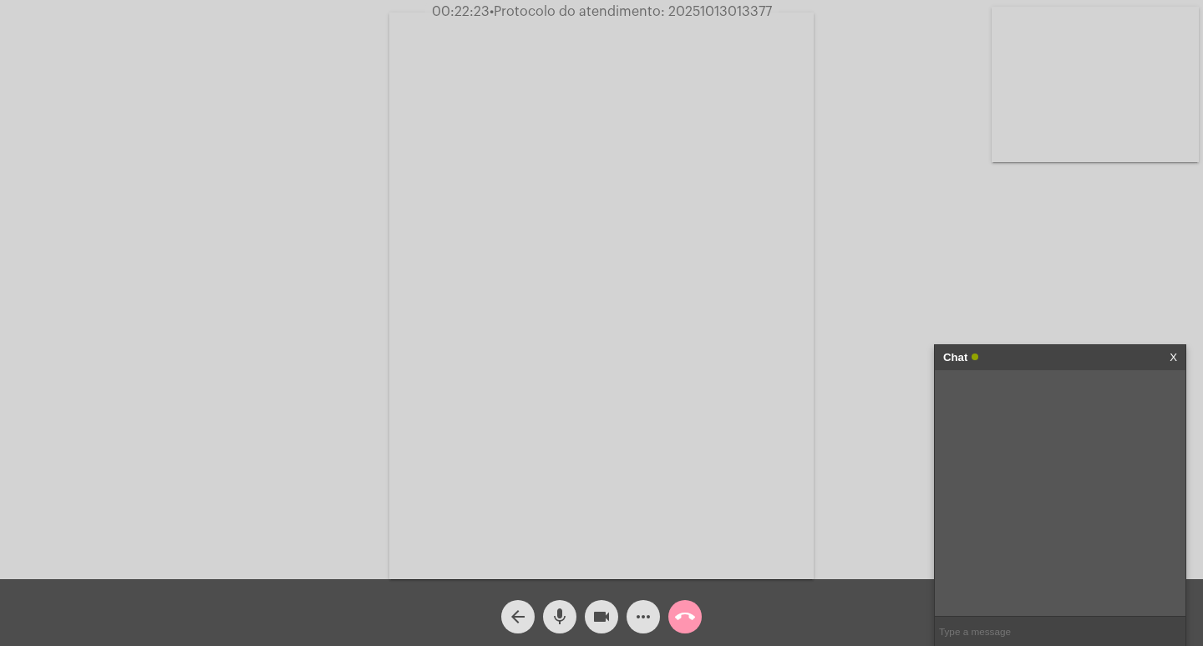
click at [1087, 62] on video at bounding box center [1094, 84] width 207 height 155
click at [514, 618] on mat-icon "arrow_back" at bounding box center [518, 616] width 20 height 20
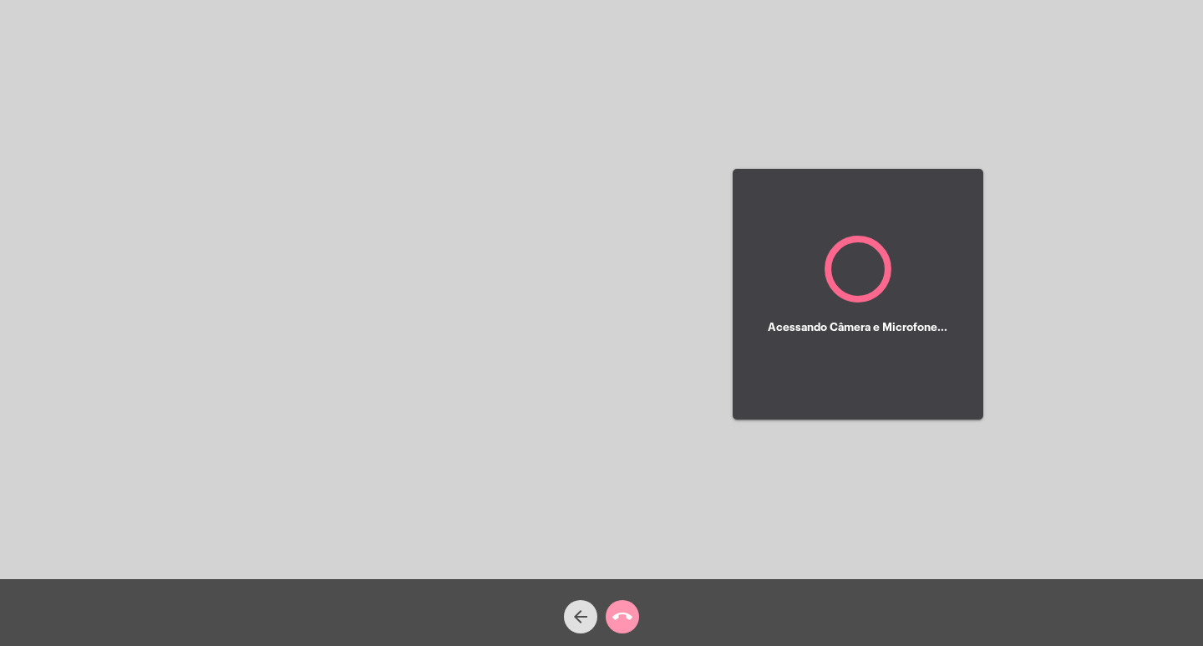
click at [568, 616] on button "arrow_back" at bounding box center [580, 616] width 33 height 33
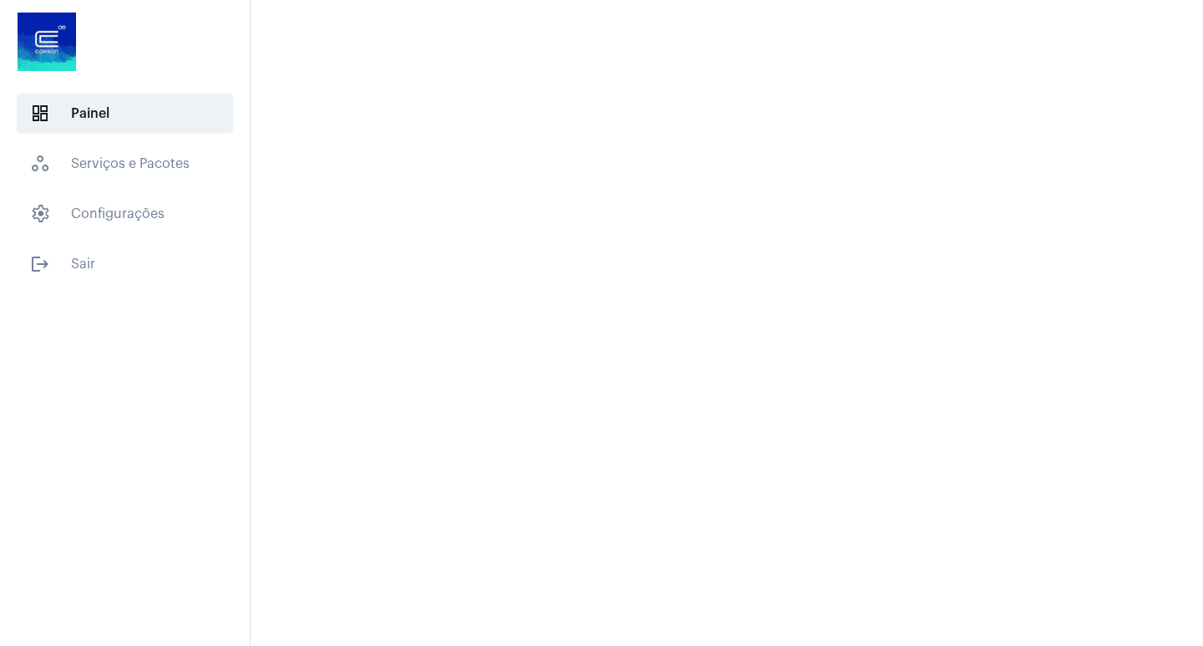
click at [581, 616] on mat-sidenav-content at bounding box center [727, 323] width 952 height 646
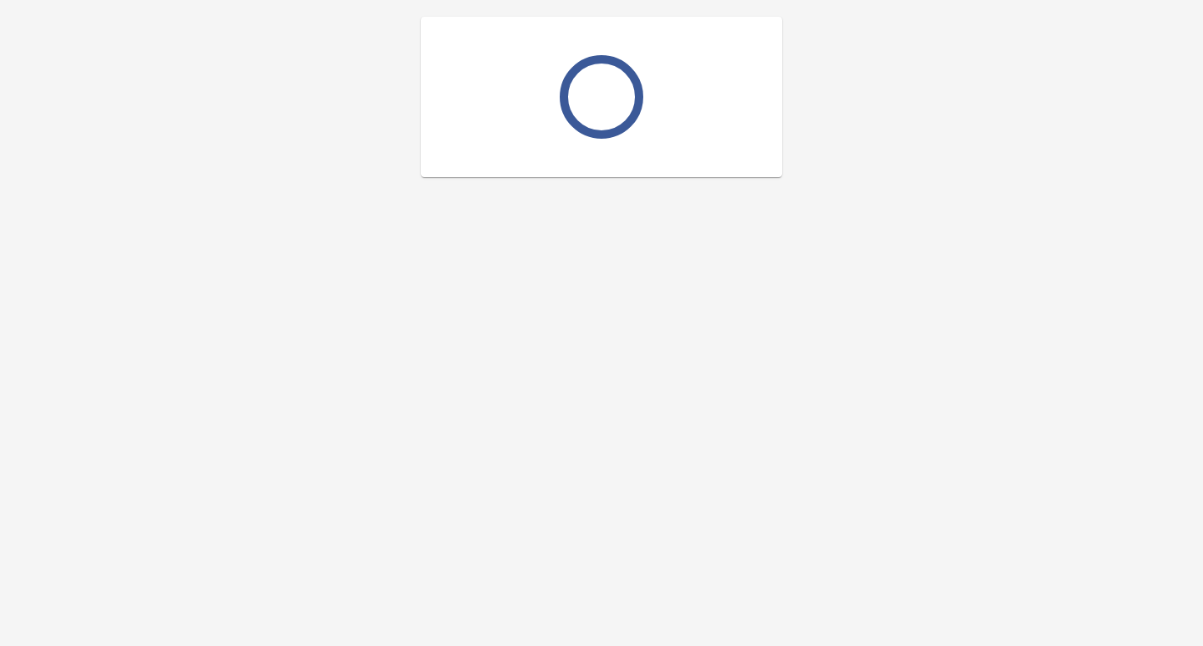
click at [793, 237] on div at bounding box center [601, 323] width 1203 height 646
click at [782, 246] on div at bounding box center [601, 323] width 1203 height 646
click at [780, 246] on div at bounding box center [601, 323] width 1203 height 646
drag, startPoint x: 780, startPoint y: 246, endPoint x: 621, endPoint y: 210, distance: 163.5
click at [779, 246] on div at bounding box center [601, 323] width 1203 height 646
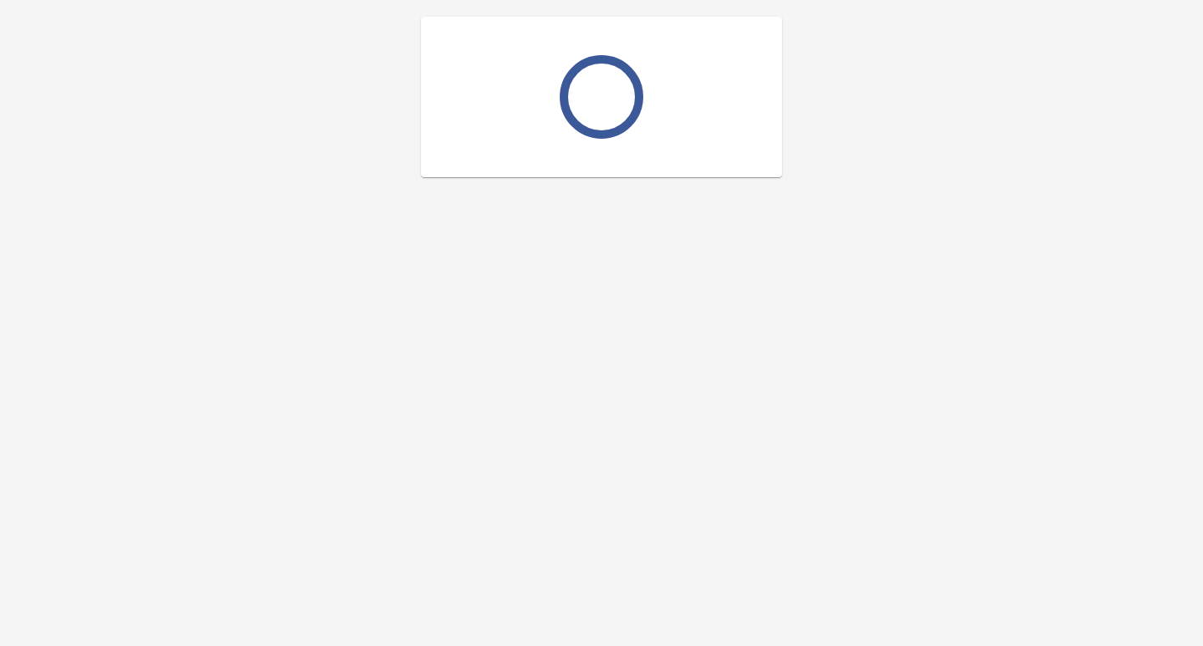
click at [610, 208] on div at bounding box center [601, 113] width 1203 height 227
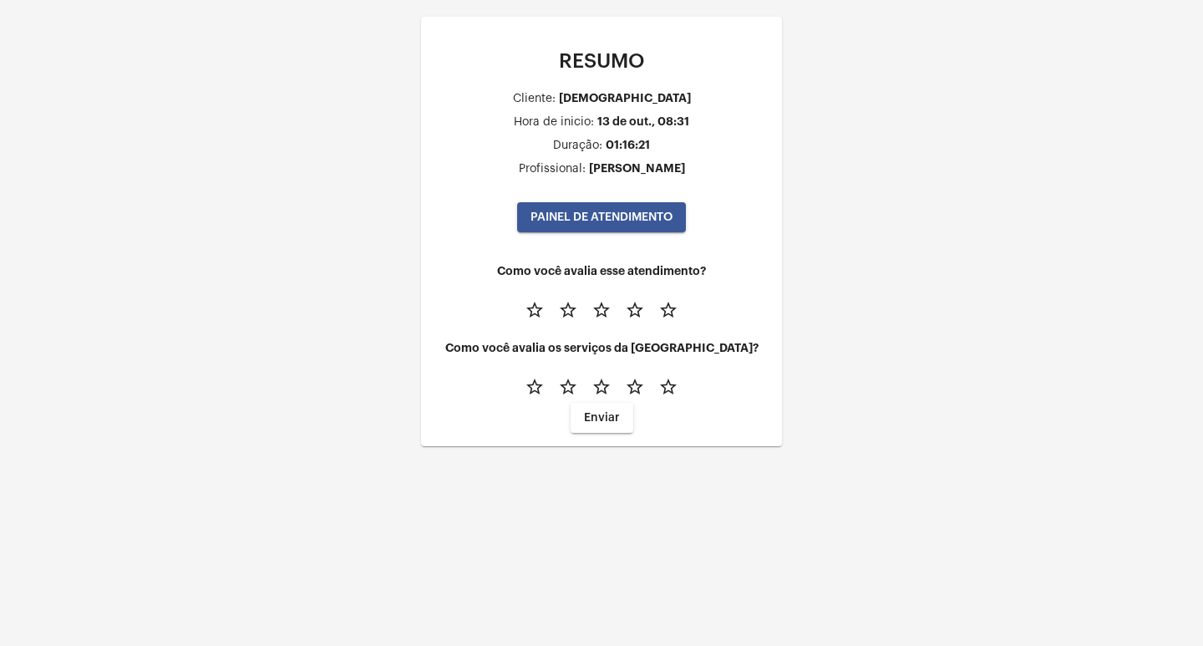
click at [854, 475] on div "RESUMO Cliente: Cristiano Hora de inicio: 13 de out., 08:31 Duração: 01:16:21 P…" at bounding box center [601, 248] width 1203 height 496
click at [595, 418] on span "Enviar" at bounding box center [602, 418] width 36 height 12
click at [585, 210] on button "PAINEL DE ATENDIMENTO" at bounding box center [601, 217] width 169 height 30
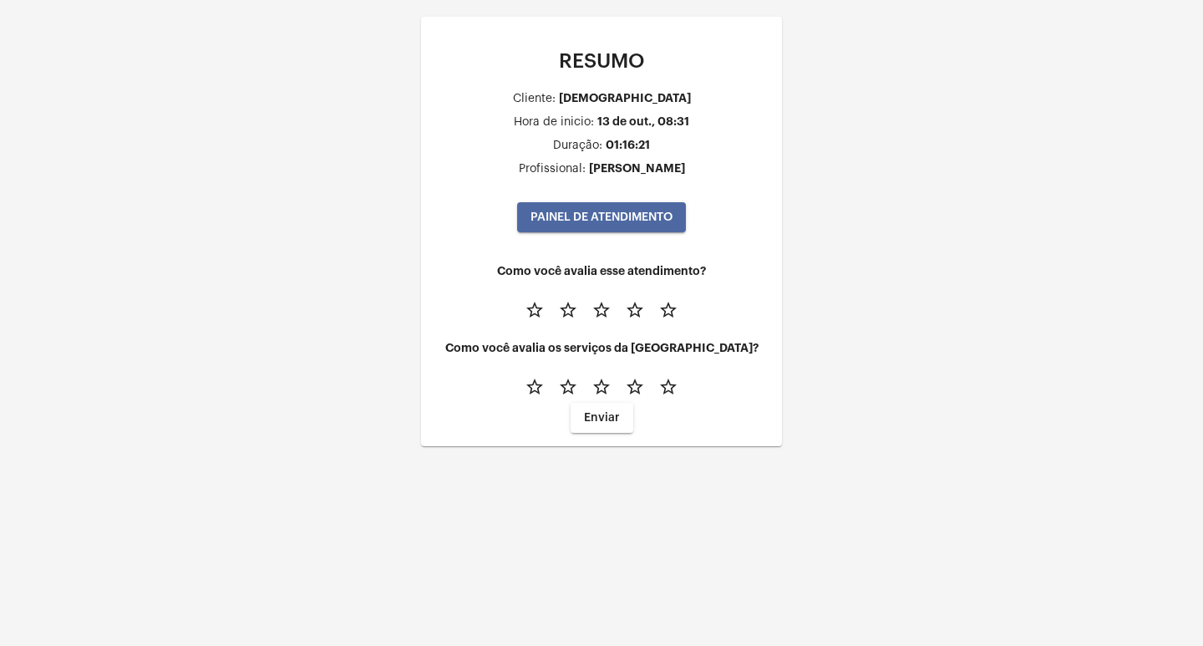
click at [585, 215] on button "PAINEL DE ATENDIMENTO" at bounding box center [601, 217] width 169 height 30
click at [585, 215] on span "PAINEL DE ATENDIMENTO" at bounding box center [601, 217] width 142 height 12
click at [777, 143] on mat-card "RESUMO Cliente: Cristiano Hora de inicio: 13 de out., 08:31 Duração: 01:16:21 P…" at bounding box center [601, 231] width 361 height 429
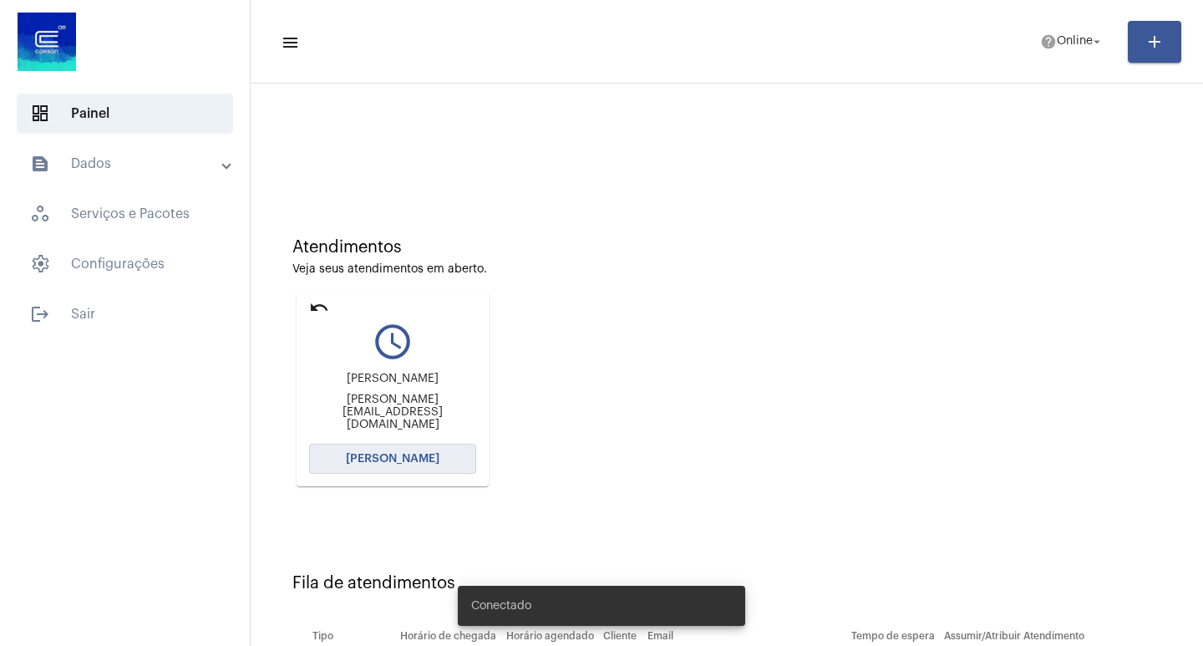
click at [403, 473] on button "[PERSON_NAME]" at bounding box center [392, 458] width 167 height 30
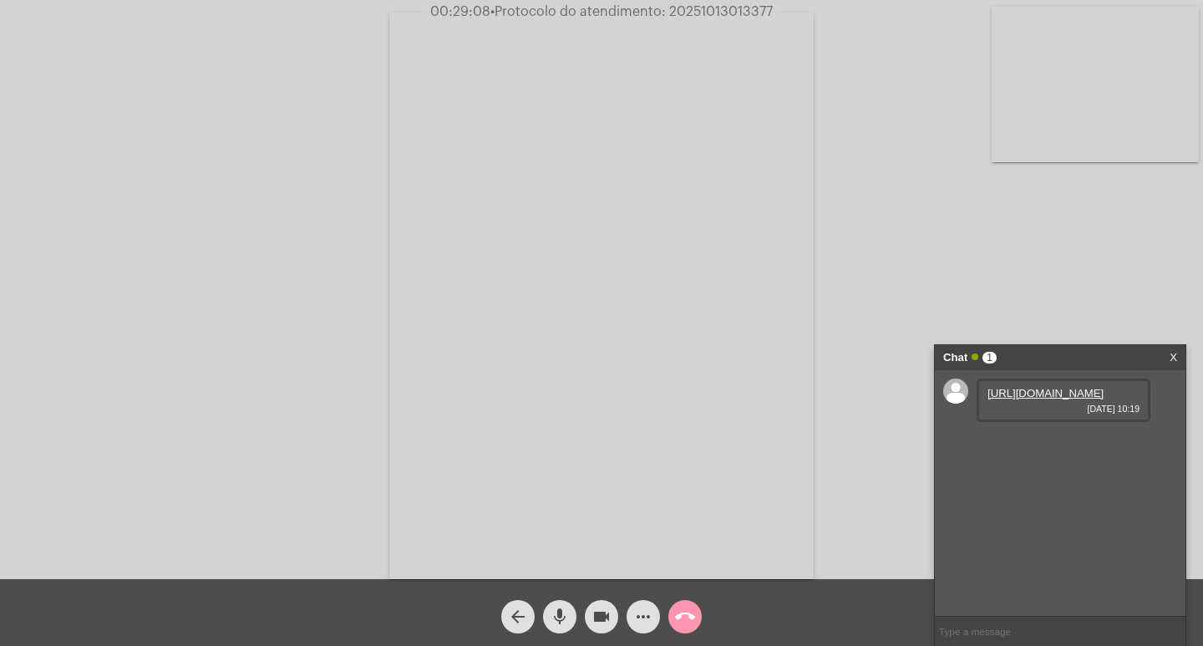
click at [1046, 399] on link "https://neft-transfer-bucket.s3.amazonaws.com/temp-aae45391-58ef-f6c8-b85a-c9cd…" at bounding box center [1045, 393] width 116 height 13
click at [600, 612] on mat-icon "videocam" at bounding box center [601, 616] width 20 height 20
click at [556, 615] on mat-icon "mic" at bounding box center [560, 616] width 20 height 20
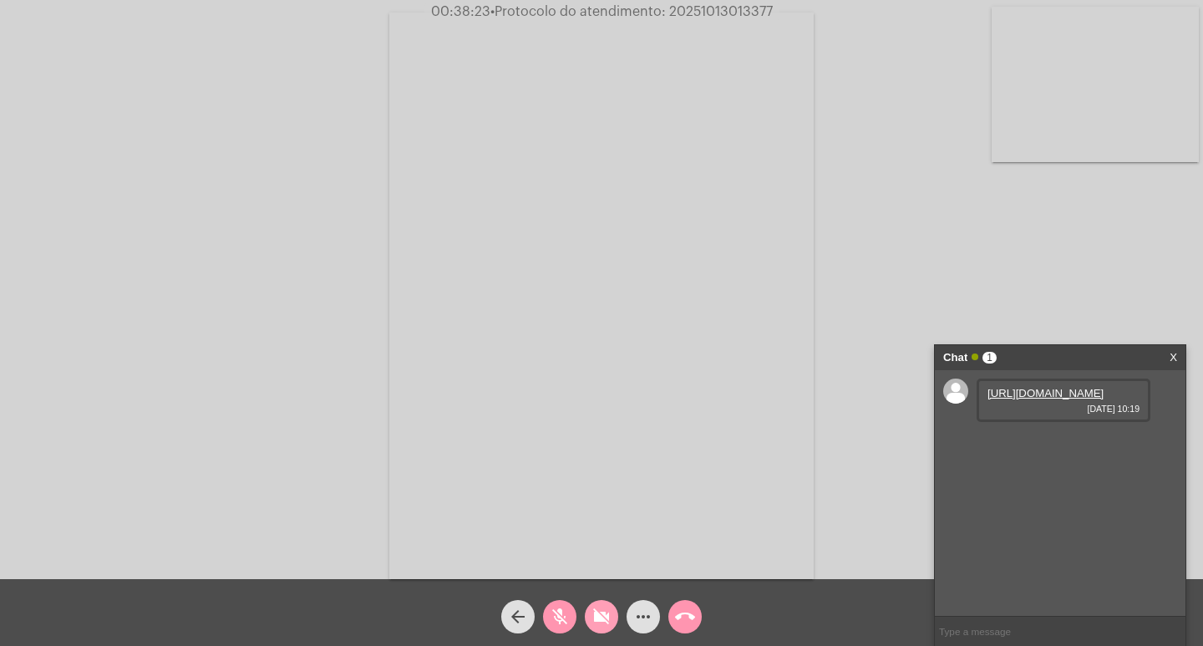
click at [606, 618] on mat-icon "videocam_off" at bounding box center [601, 616] width 20 height 20
click at [565, 606] on span "mic_off" at bounding box center [560, 616] width 20 height 33
click at [557, 615] on mat-icon "mic" at bounding box center [560, 616] width 20 height 20
click at [601, 611] on mat-icon "videocam" at bounding box center [601, 616] width 20 height 20
click at [565, 621] on mat-icon "mic_off" at bounding box center [560, 616] width 20 height 20
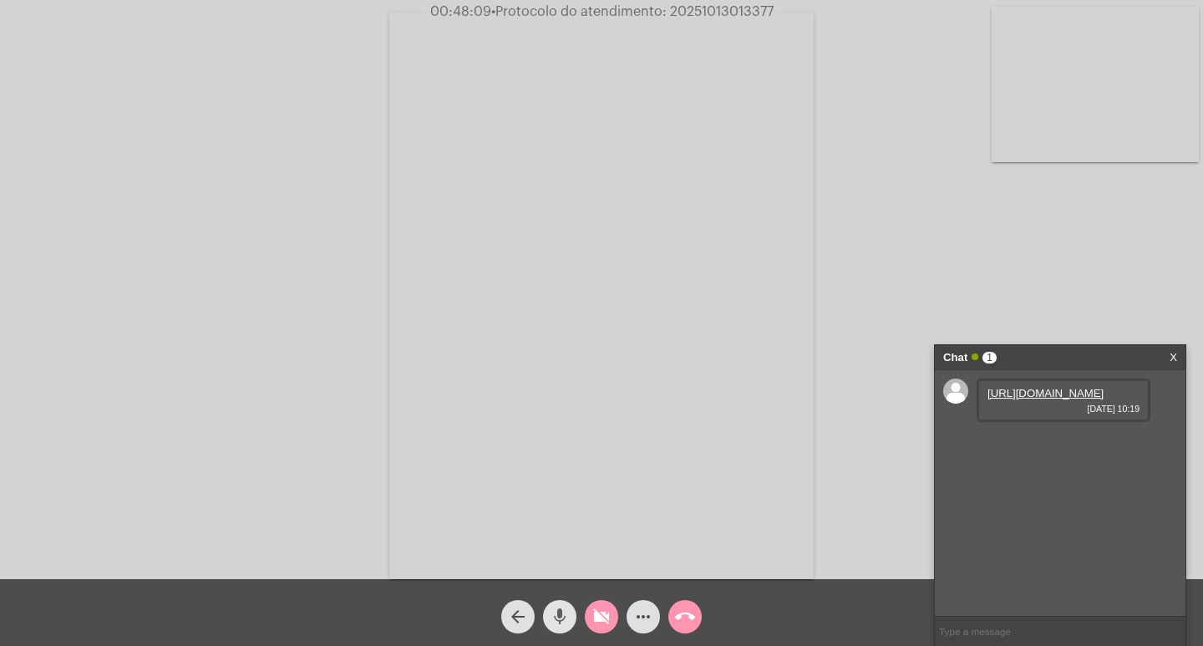
click at [560, 614] on mat-icon "mic" at bounding box center [560, 616] width 20 height 20
click at [554, 615] on mat-icon "mic_off" at bounding box center [560, 616] width 20 height 20
click at [604, 617] on mat-icon "videocam_off" at bounding box center [601, 616] width 20 height 20
click at [599, 608] on mat-icon "videocam" at bounding box center [601, 616] width 20 height 20
click at [558, 615] on mat-icon "mic" at bounding box center [560, 616] width 20 height 20
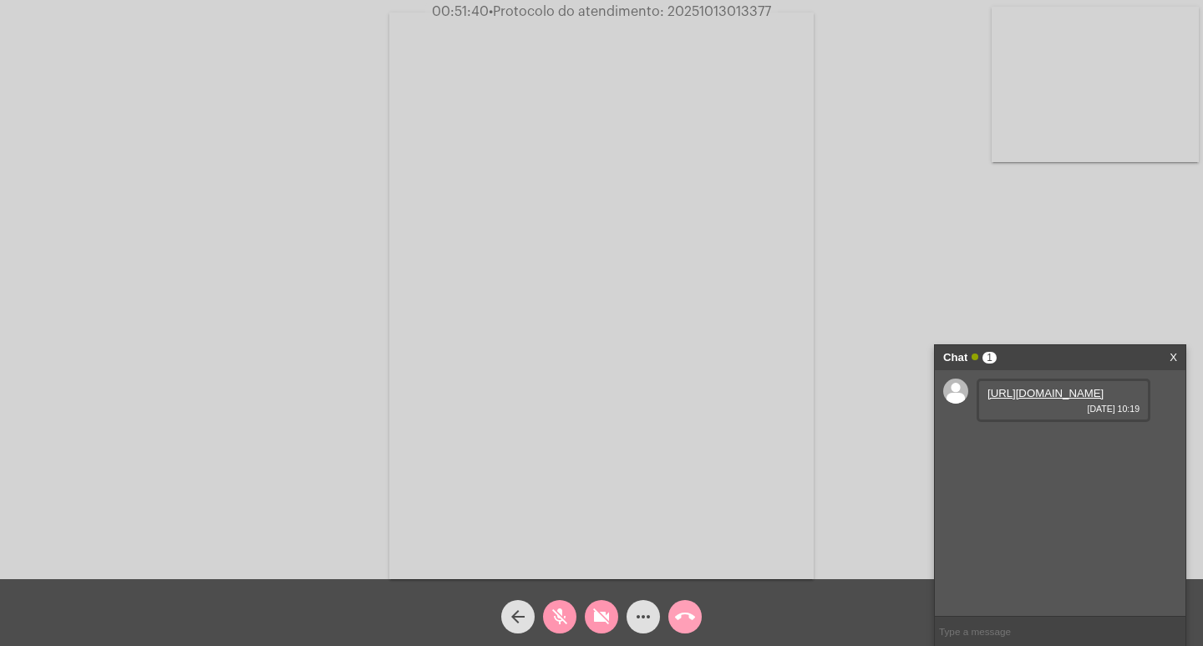
click at [692, 609] on mat-icon "call_end" at bounding box center [685, 616] width 20 height 20
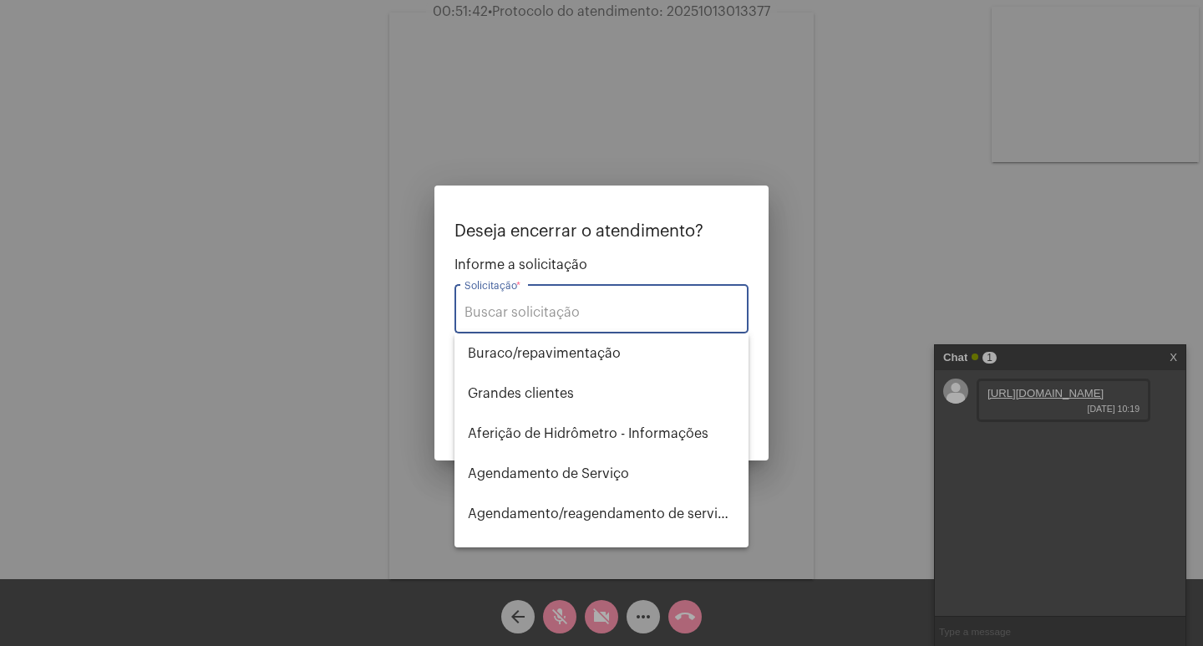
drag, startPoint x: 526, startPoint y: 307, endPoint x: 539, endPoint y: 307, distance: 12.5
click at [530, 307] on input "Solicitação *" at bounding box center [601, 312] width 274 height 15
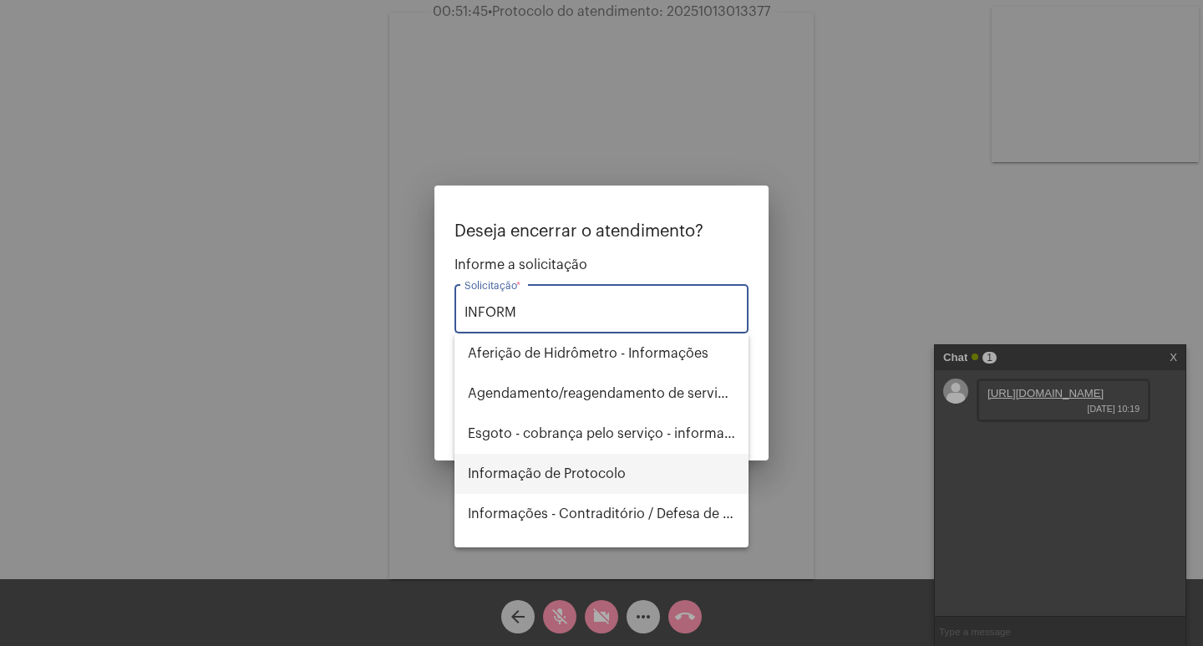
click at [570, 470] on span "Informação de Protocolo" at bounding box center [601, 474] width 267 height 40
type input "Informação de Protocolo"
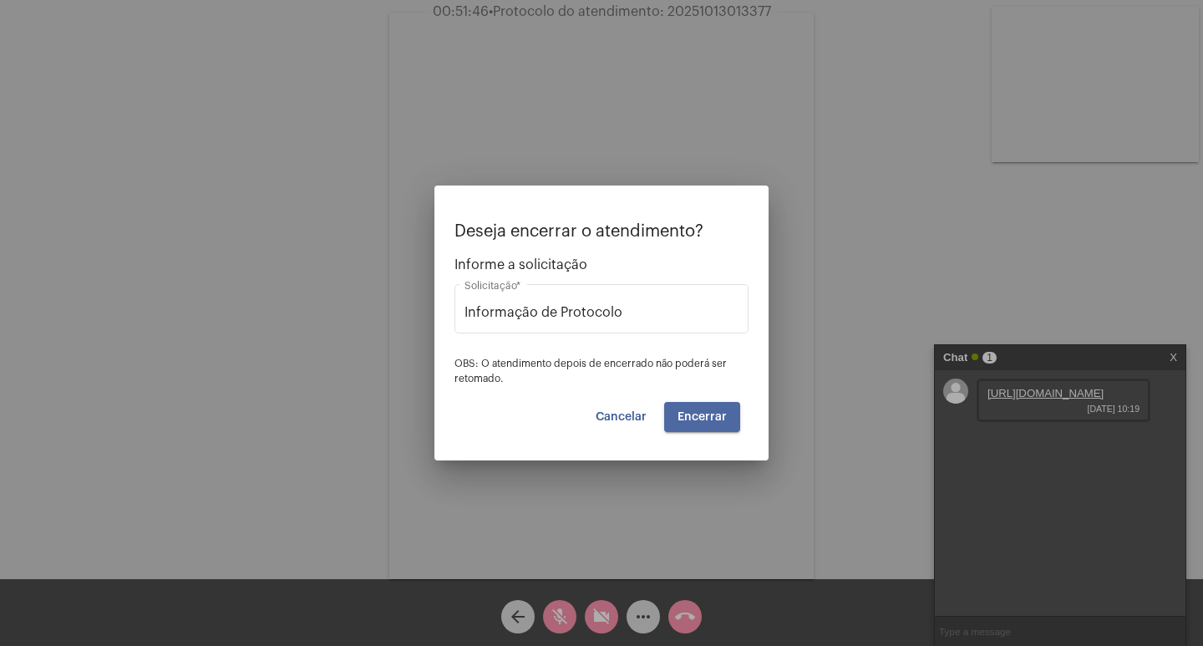
click at [712, 413] on span "Encerrar" at bounding box center [701, 417] width 49 height 12
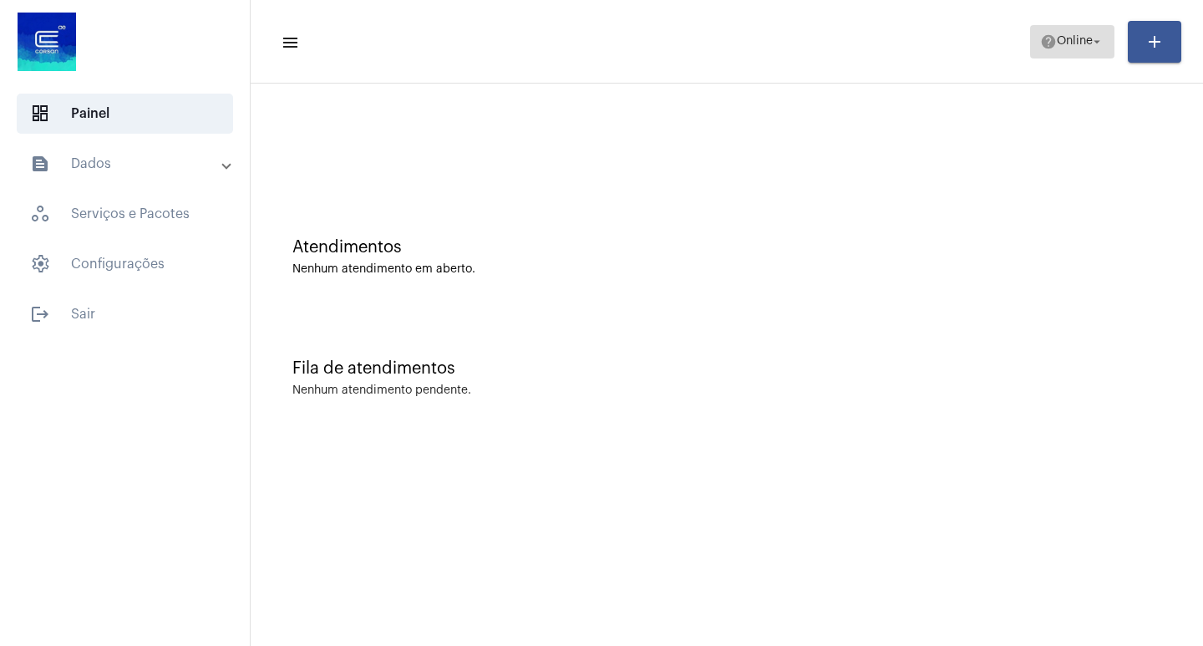
click at [1104, 43] on button "help Online arrow_drop_down" at bounding box center [1072, 41] width 84 height 33
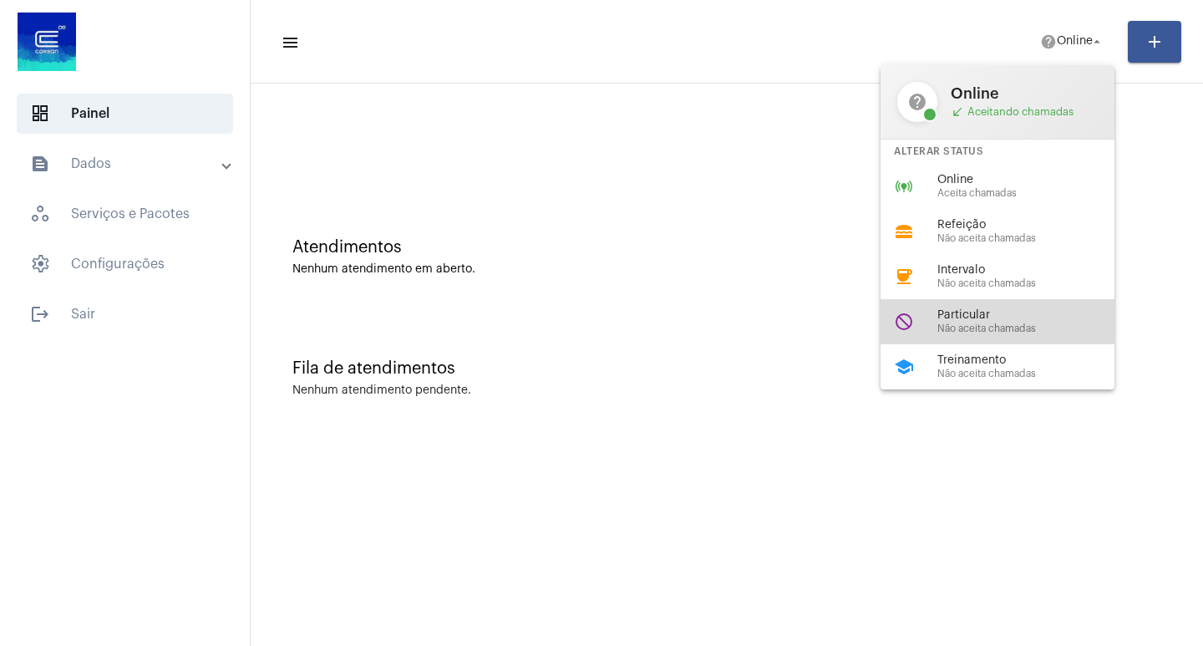
click at [991, 314] on span "Particular" at bounding box center [1032, 315] width 190 height 13
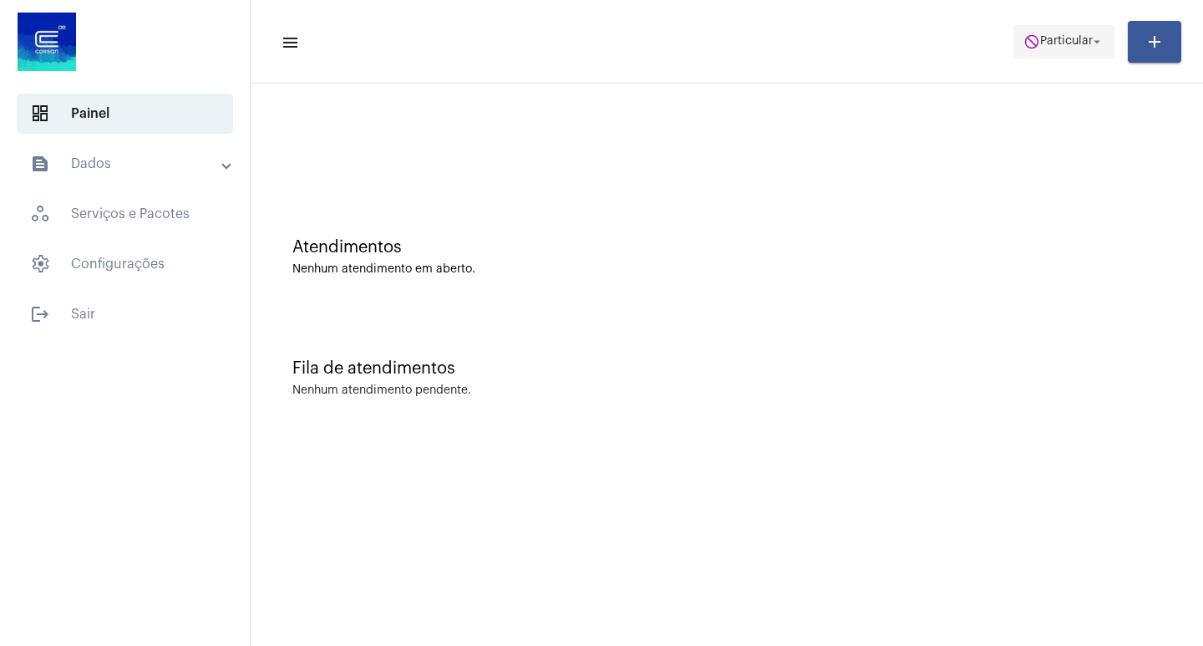
click at [1088, 39] on span "Particular" at bounding box center [1066, 42] width 53 height 12
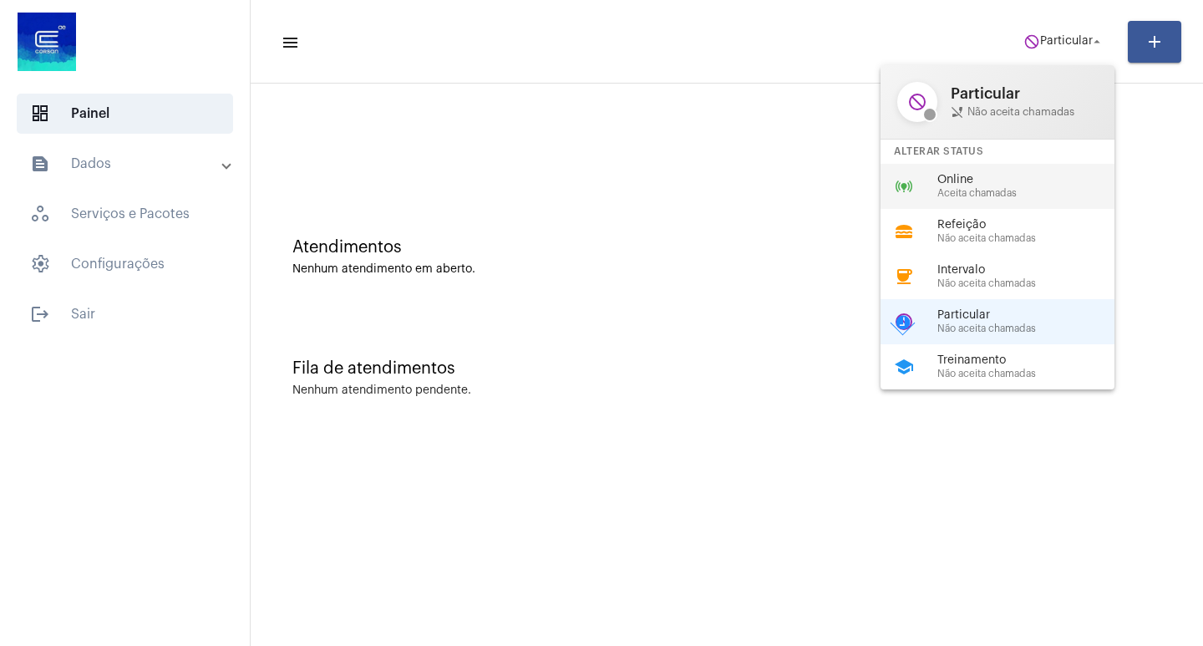
click at [996, 175] on span "Online" at bounding box center [1032, 180] width 190 height 13
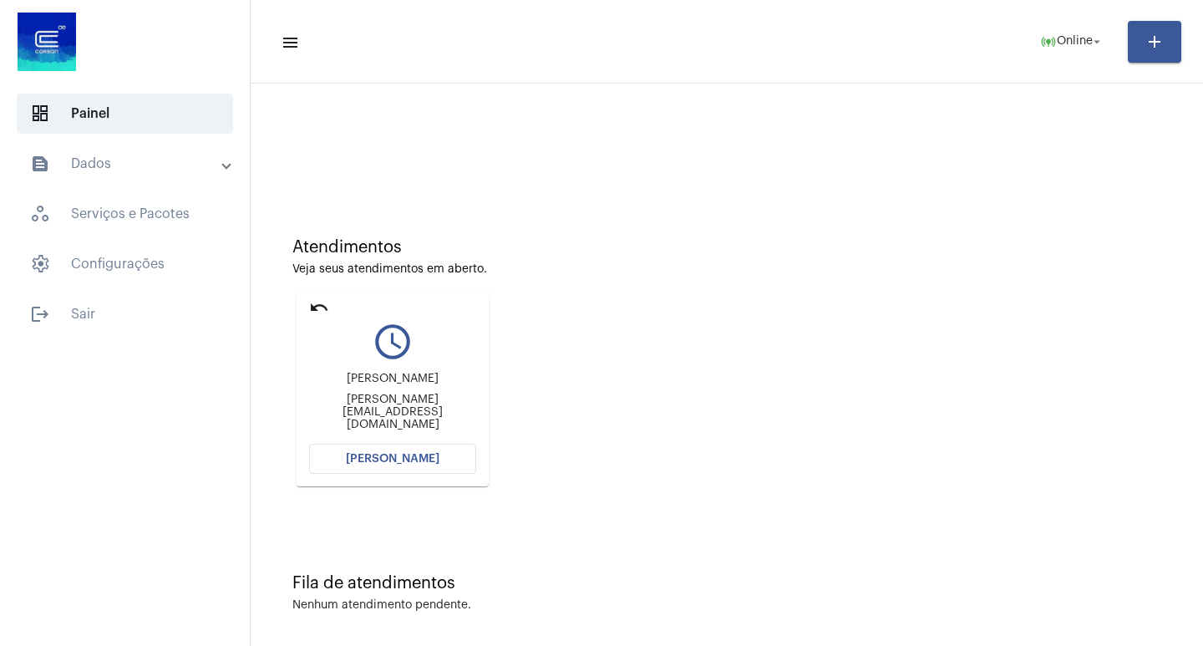
click at [382, 462] on span "[PERSON_NAME]" at bounding box center [393, 459] width 94 height 12
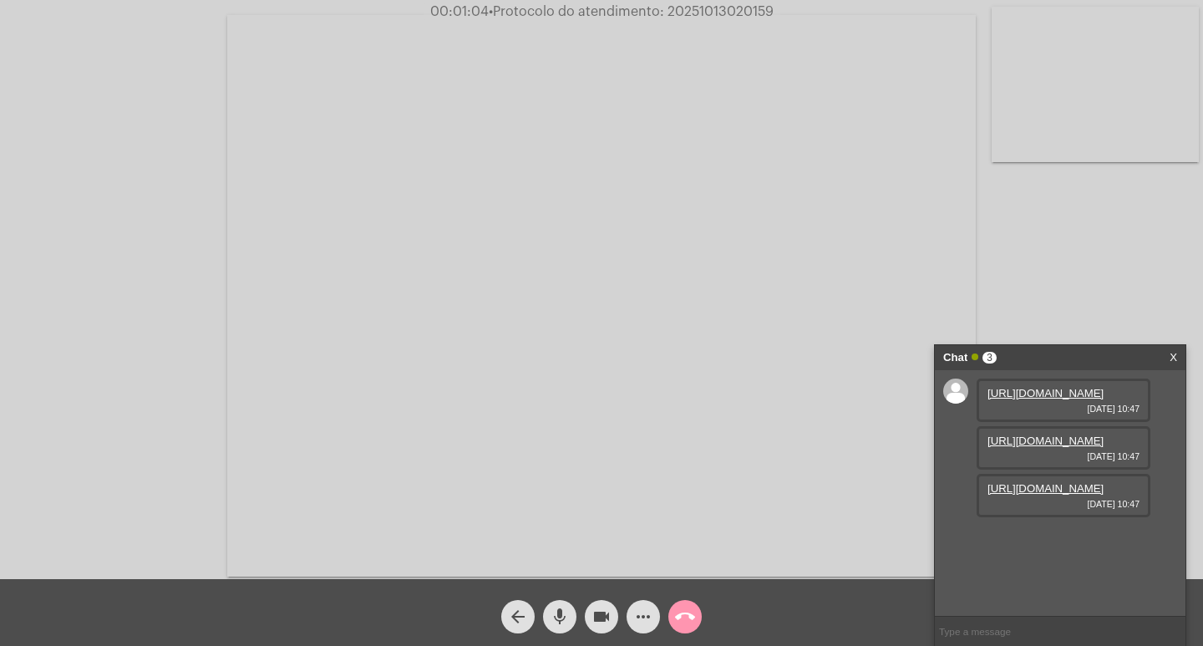
scroll to position [14, 0]
click at [1059, 399] on link "https://neft-transfer-bucket.s3.amazonaws.com/temp-baccb1a5-eae2-4ea5-9ff1-5a03…" at bounding box center [1045, 393] width 116 height 13
click at [950, 152] on video at bounding box center [601, 295] width 748 height 561
click at [488, 391] on video at bounding box center [305, 294] width 576 height 432
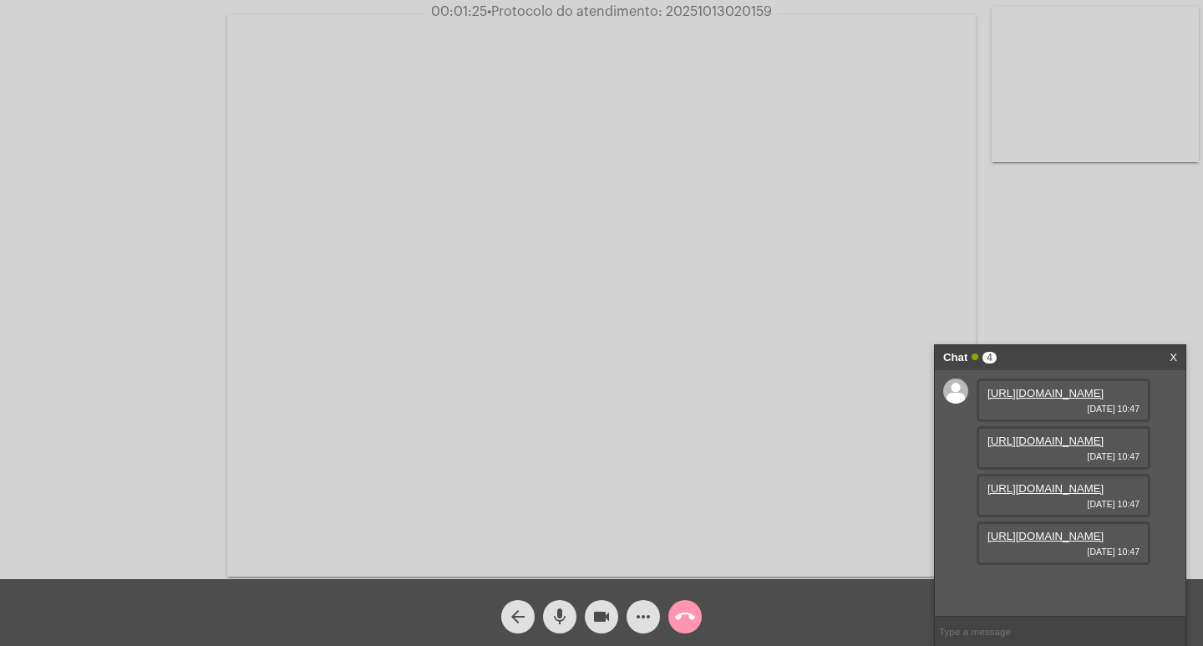
click at [1046, 447] on link "https://neft-transfer-bucket.s3.amazonaws.com/temp-d25fe34c-51fe-2dce-d341-d531…" at bounding box center [1045, 440] width 116 height 13
click at [1067, 487] on link "https://neft-transfer-bucket.s3.amazonaws.com/temp-a81d160f-4841-d5a4-ddca-20af…" at bounding box center [1045, 488] width 116 height 13
click at [1052, 542] on link "https://neft-transfer-bucket.s3.amazonaws.com/temp-ca0768db-22dc-0dd3-ed63-f4bb…" at bounding box center [1045, 536] width 116 height 13
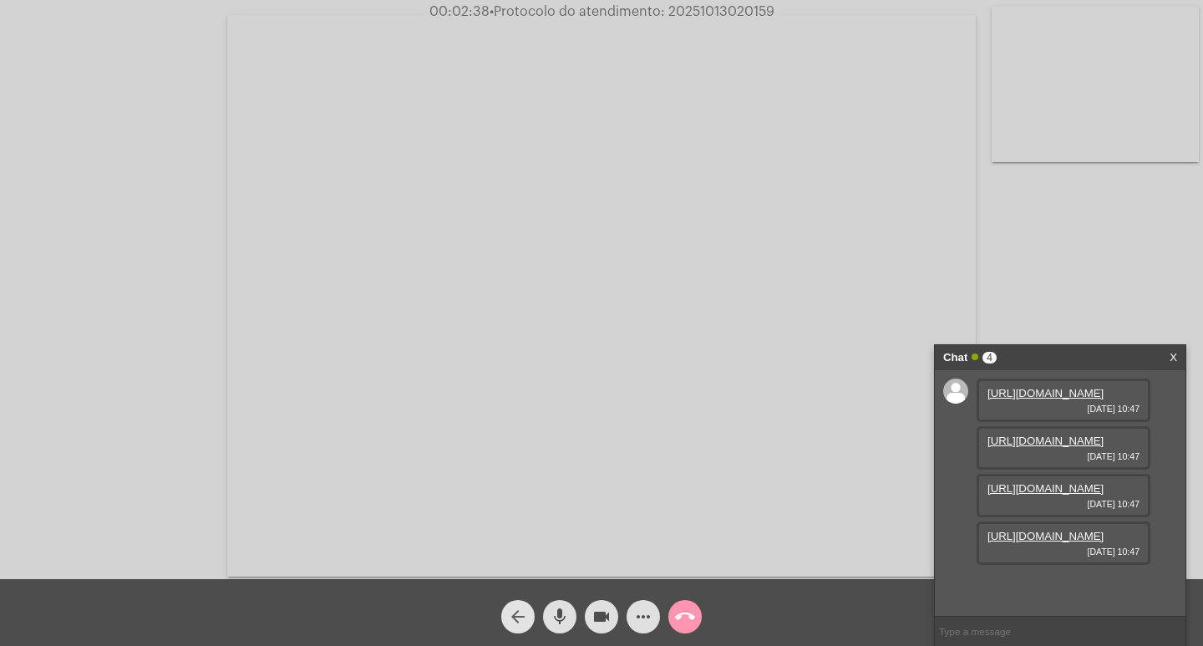
click at [505, 616] on button "arrow_back" at bounding box center [517, 616] width 33 height 33
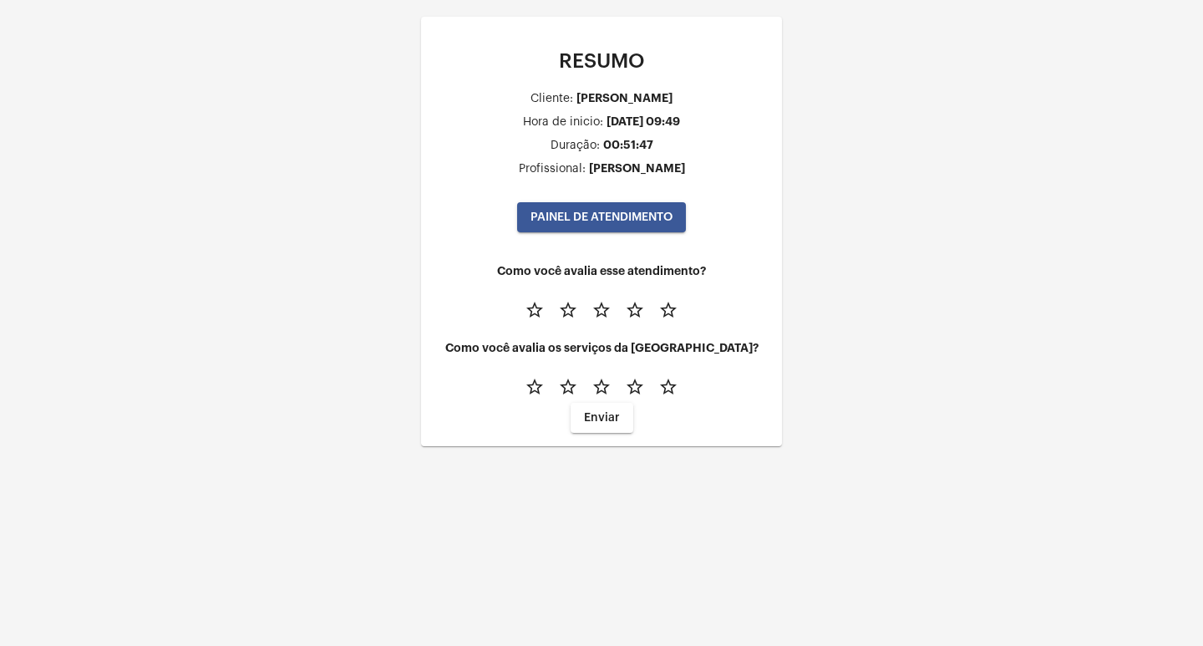
click at [592, 214] on span "PAINEL DE ATENDIMENTO" at bounding box center [601, 217] width 142 height 12
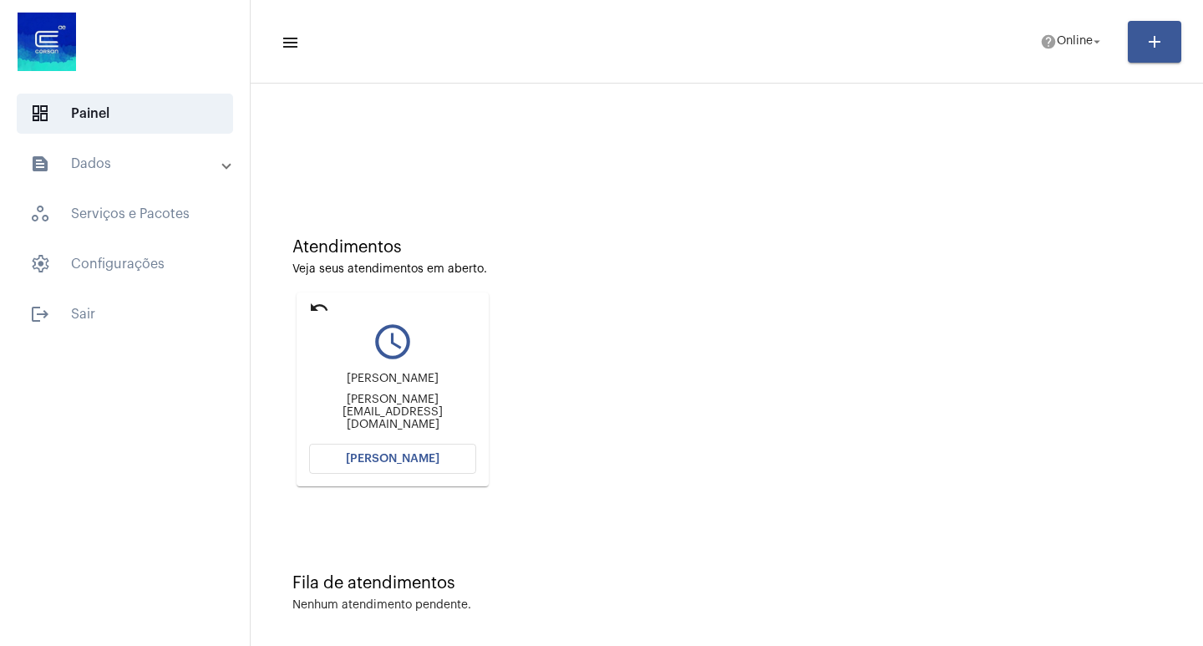
click at [394, 455] on span "[PERSON_NAME]" at bounding box center [393, 459] width 94 height 12
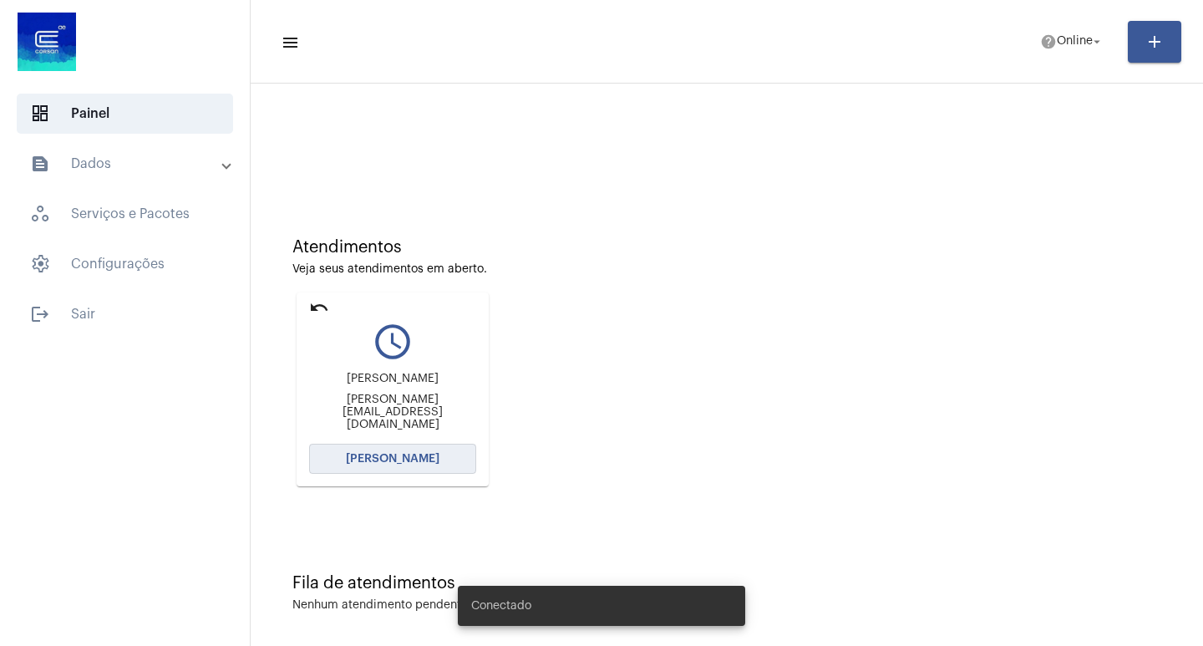
click at [393, 463] on span "[PERSON_NAME]" at bounding box center [393, 459] width 94 height 12
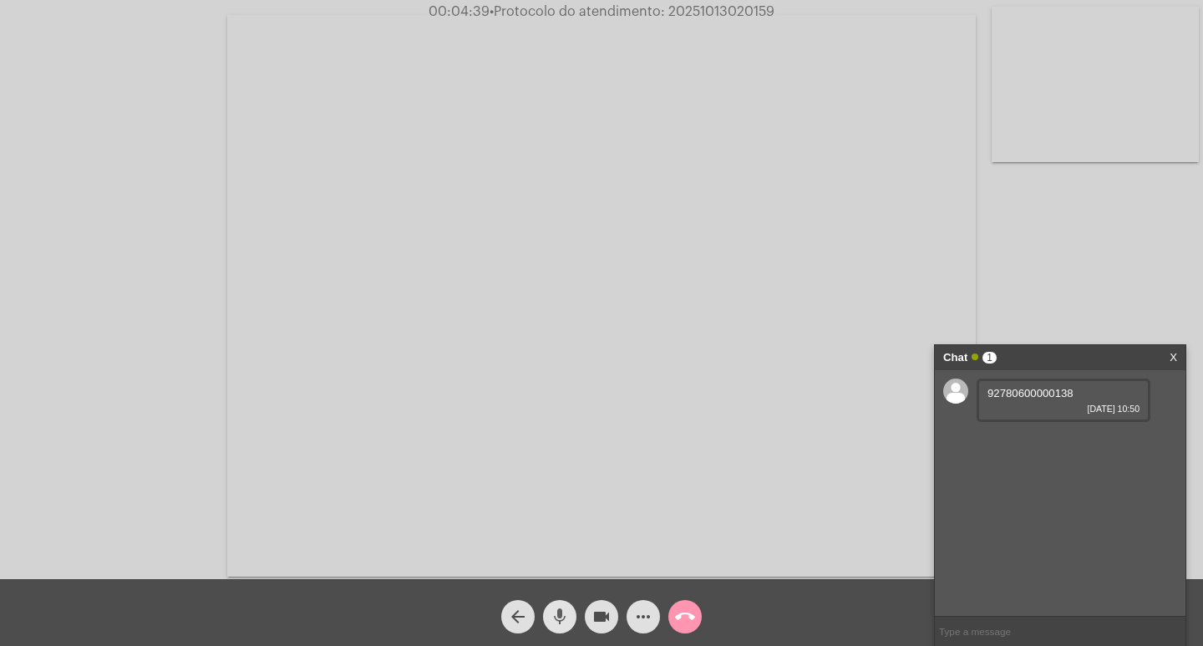
click at [561, 617] on mat-icon "mic" at bounding box center [560, 616] width 20 height 20
click at [600, 614] on mat-icon "videocam" at bounding box center [601, 616] width 20 height 20
drag, startPoint x: 1074, startPoint y: 394, endPoint x: 973, endPoint y: 391, distance: 101.1
click at [973, 391] on div "92780600000138 [DATE] 10:50" at bounding box center [1060, 493] width 251 height 246
